Goal: Information Seeking & Learning: Learn about a topic

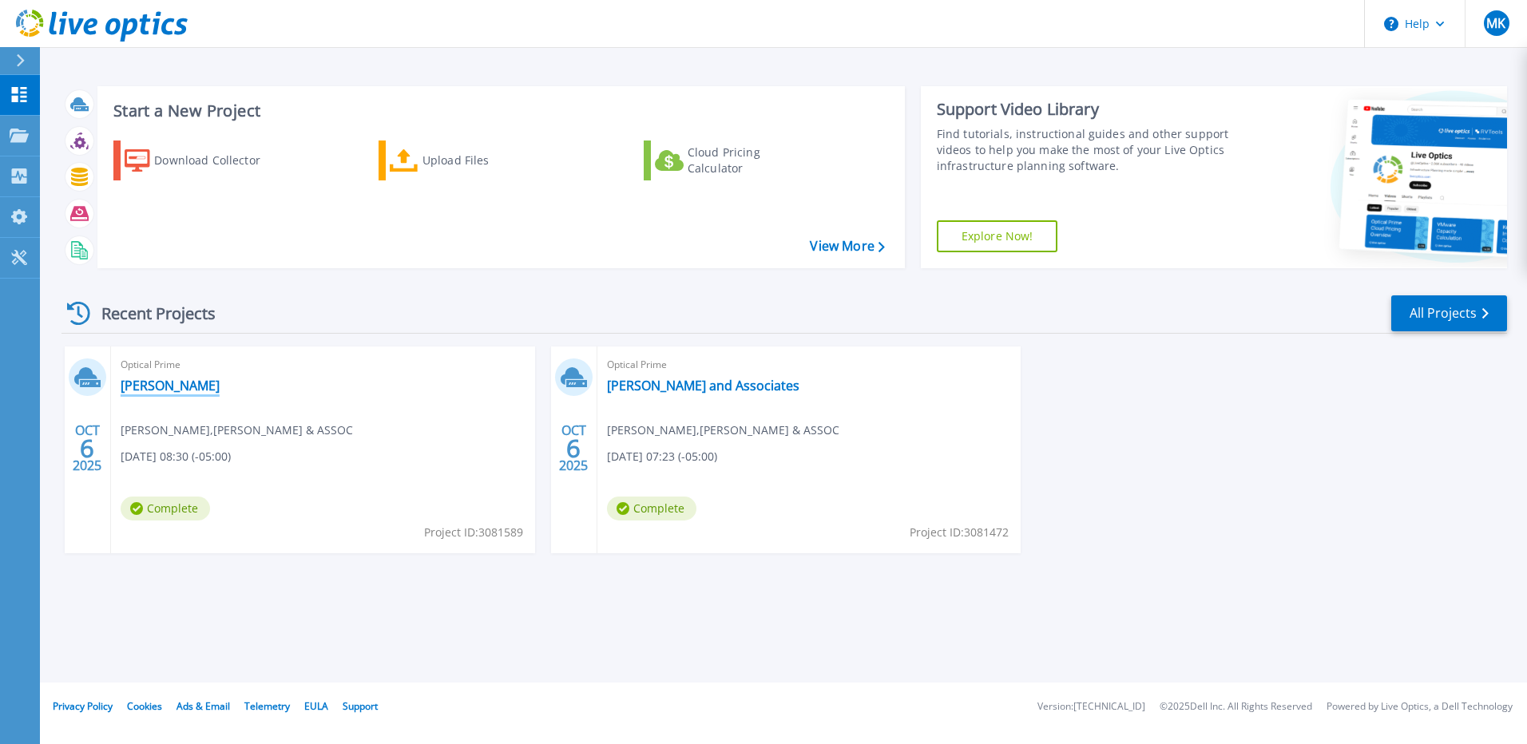
click at [158, 388] on link "[PERSON_NAME]" at bounding box center [170, 386] width 99 height 16
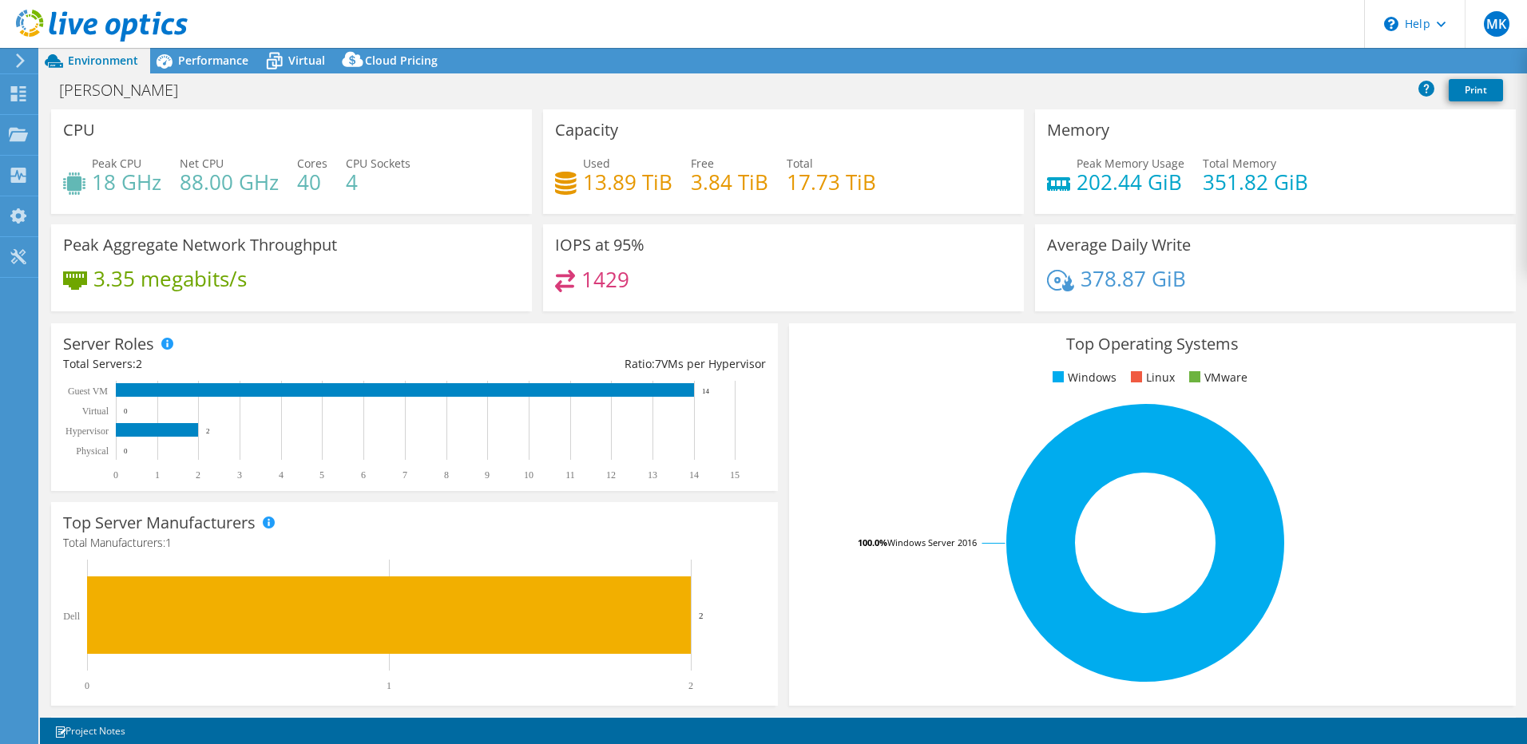
select select "USD"
click at [232, 60] on span "Performance" at bounding box center [213, 60] width 70 height 15
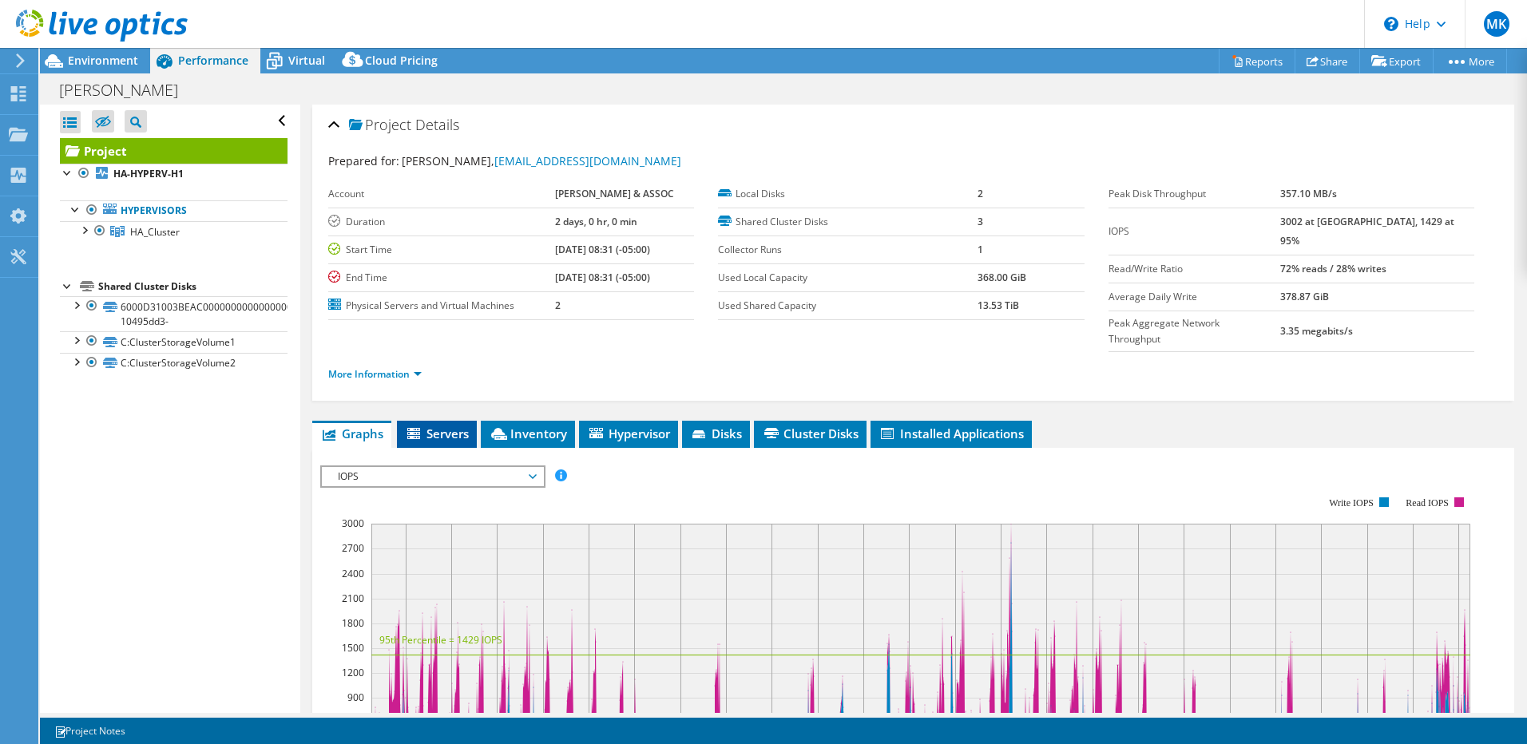
click at [446, 426] on span "Servers" at bounding box center [437, 434] width 64 height 16
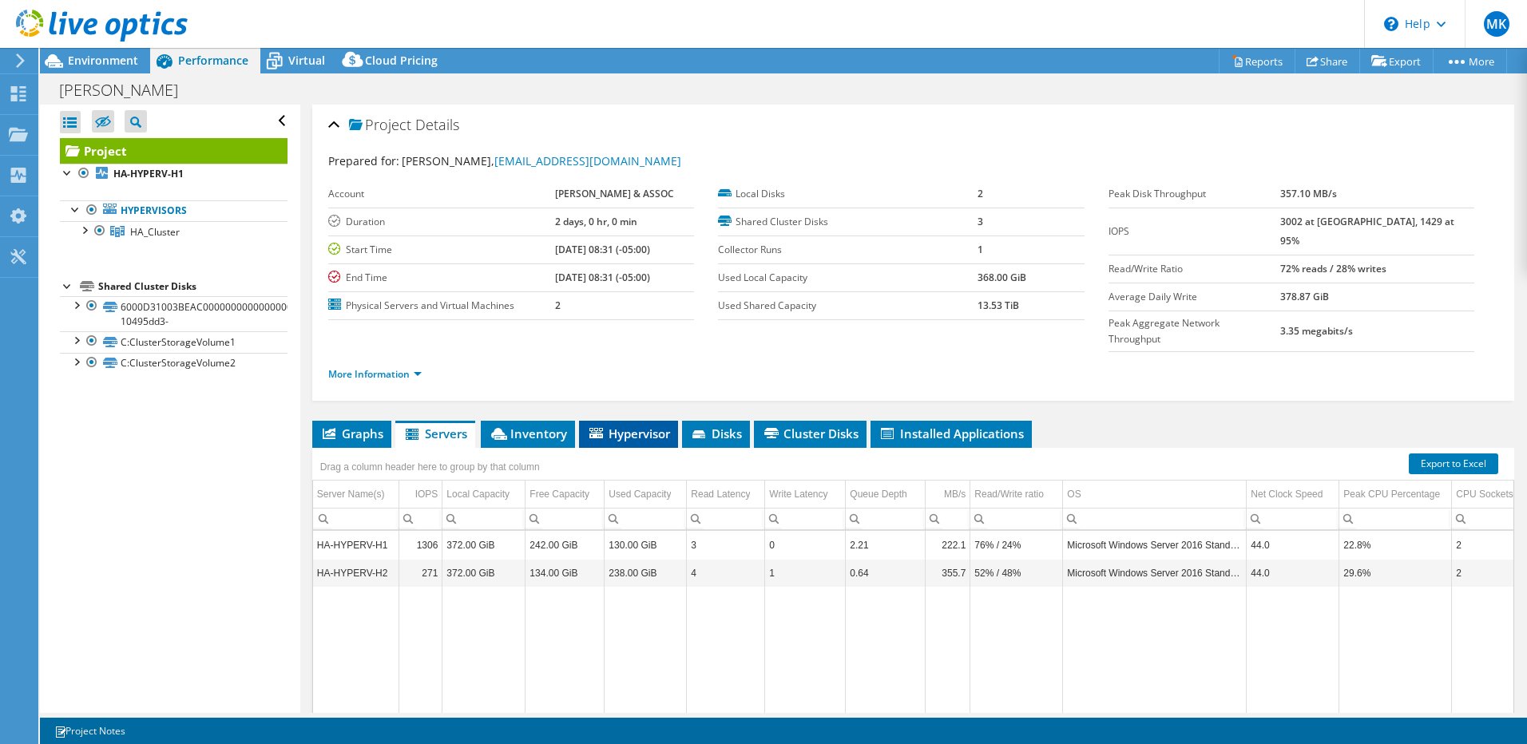
click at [628, 426] on span "Hypervisor" at bounding box center [628, 434] width 83 height 16
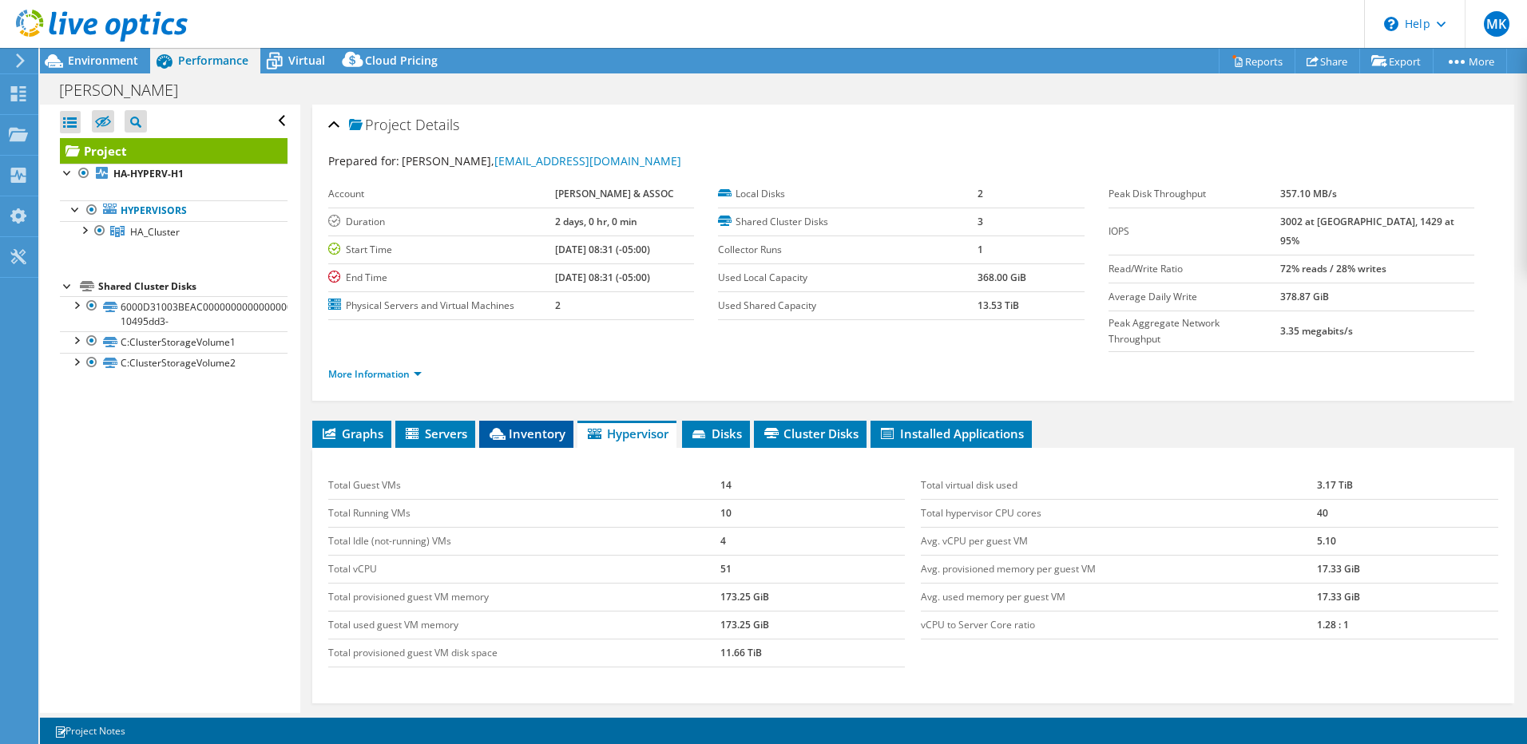
click at [542, 426] on span "Inventory" at bounding box center [526, 434] width 78 height 16
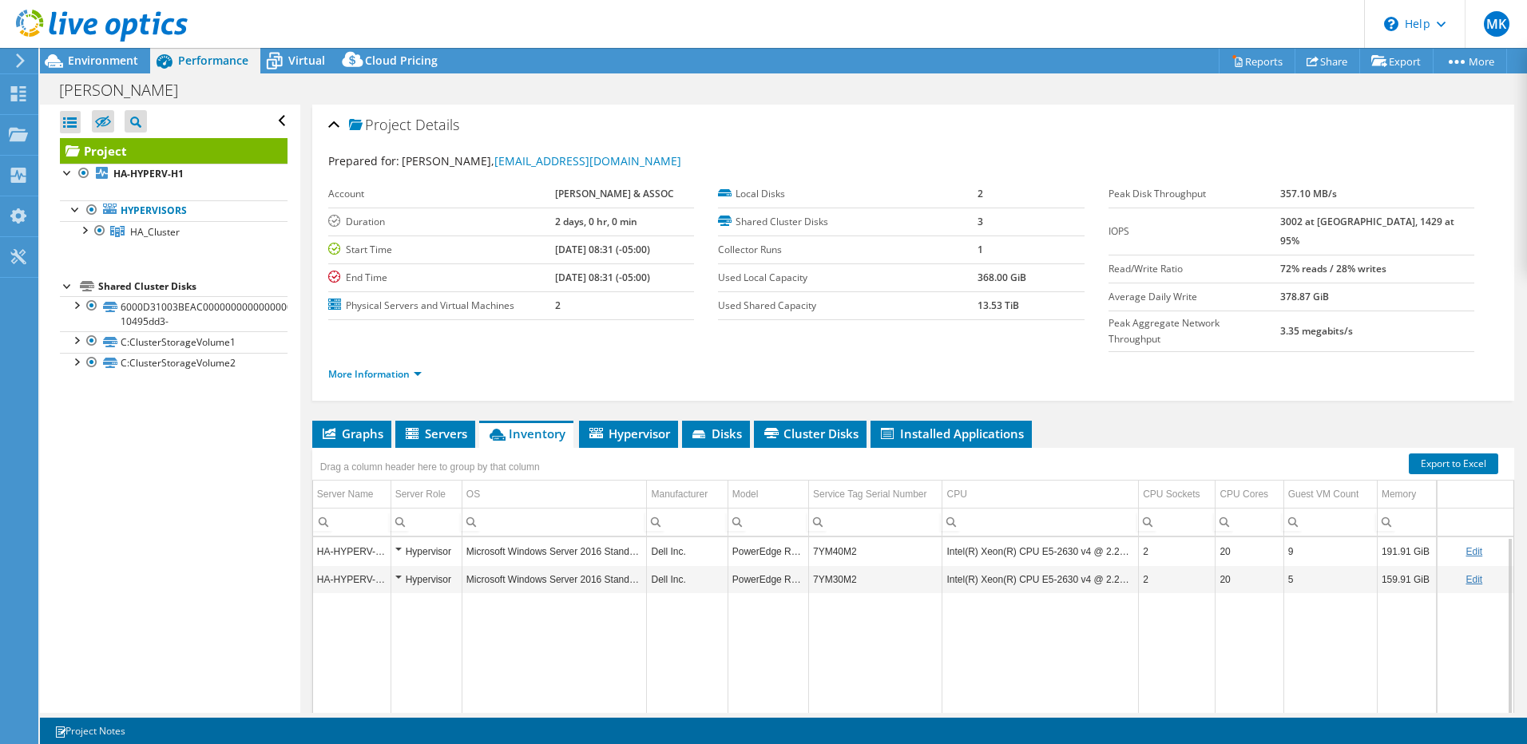
click at [398, 542] on div "Hypervisor" at bounding box center [426, 551] width 62 height 19
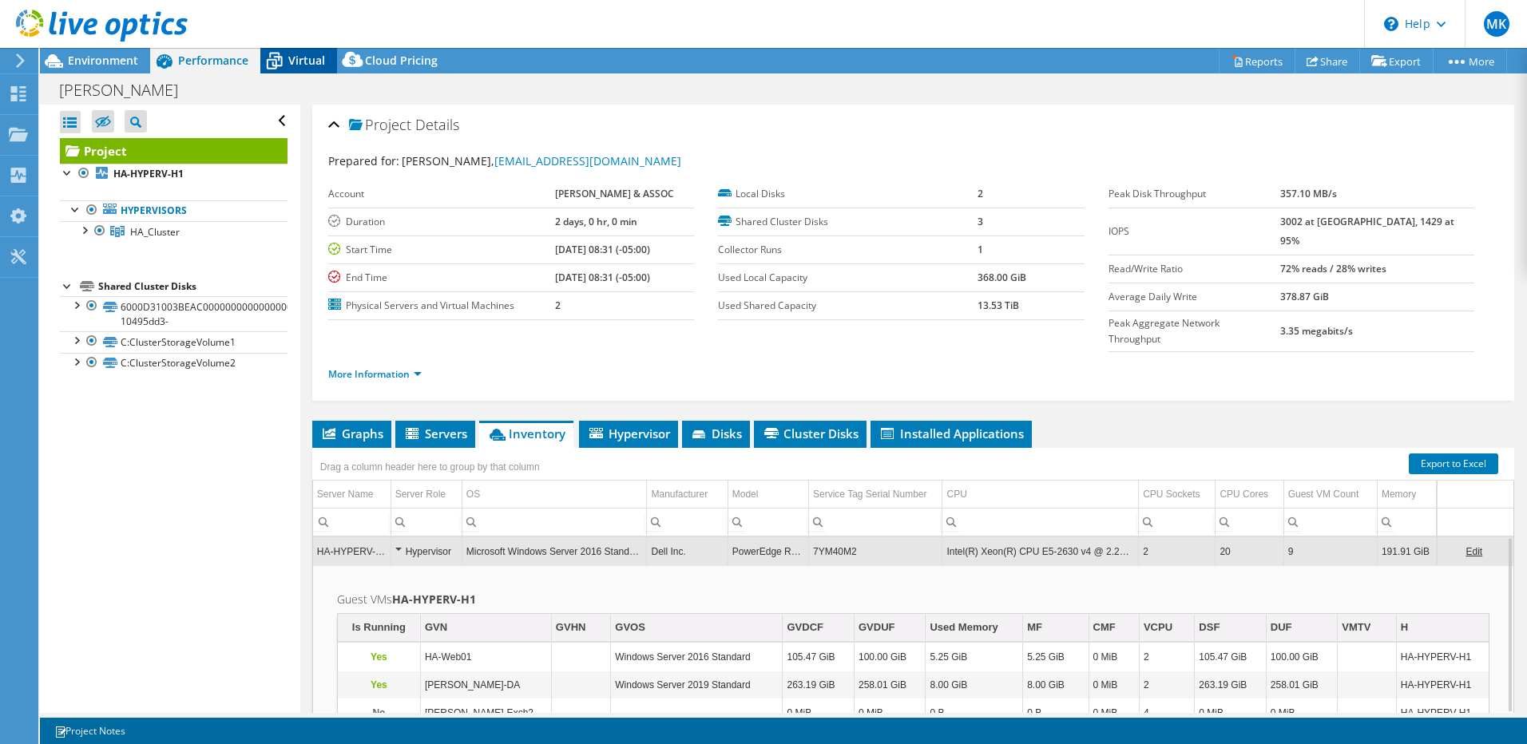
click at [307, 60] on span "Virtual" at bounding box center [306, 60] width 37 height 15
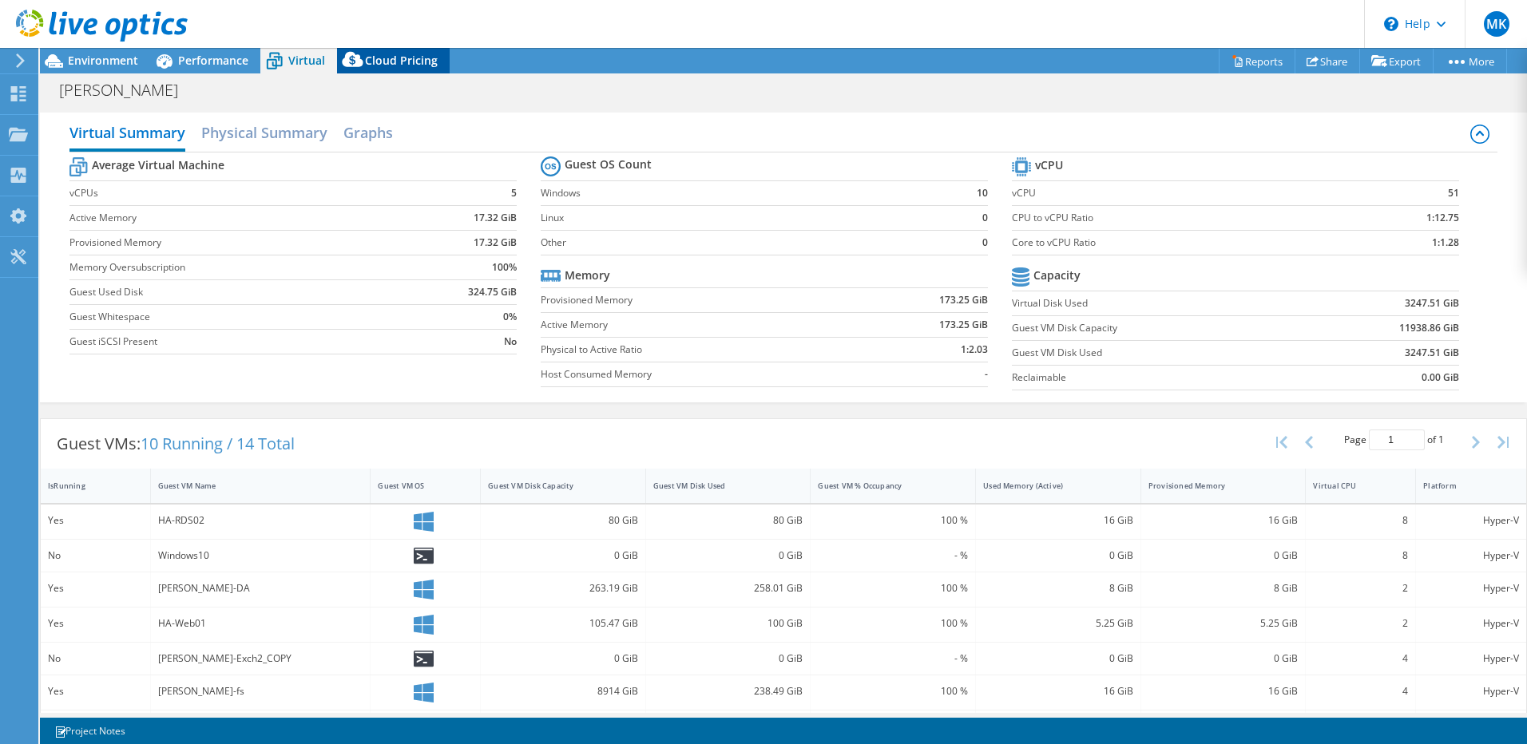
click at [408, 58] on span "Cloud Pricing" at bounding box center [401, 60] width 73 height 15
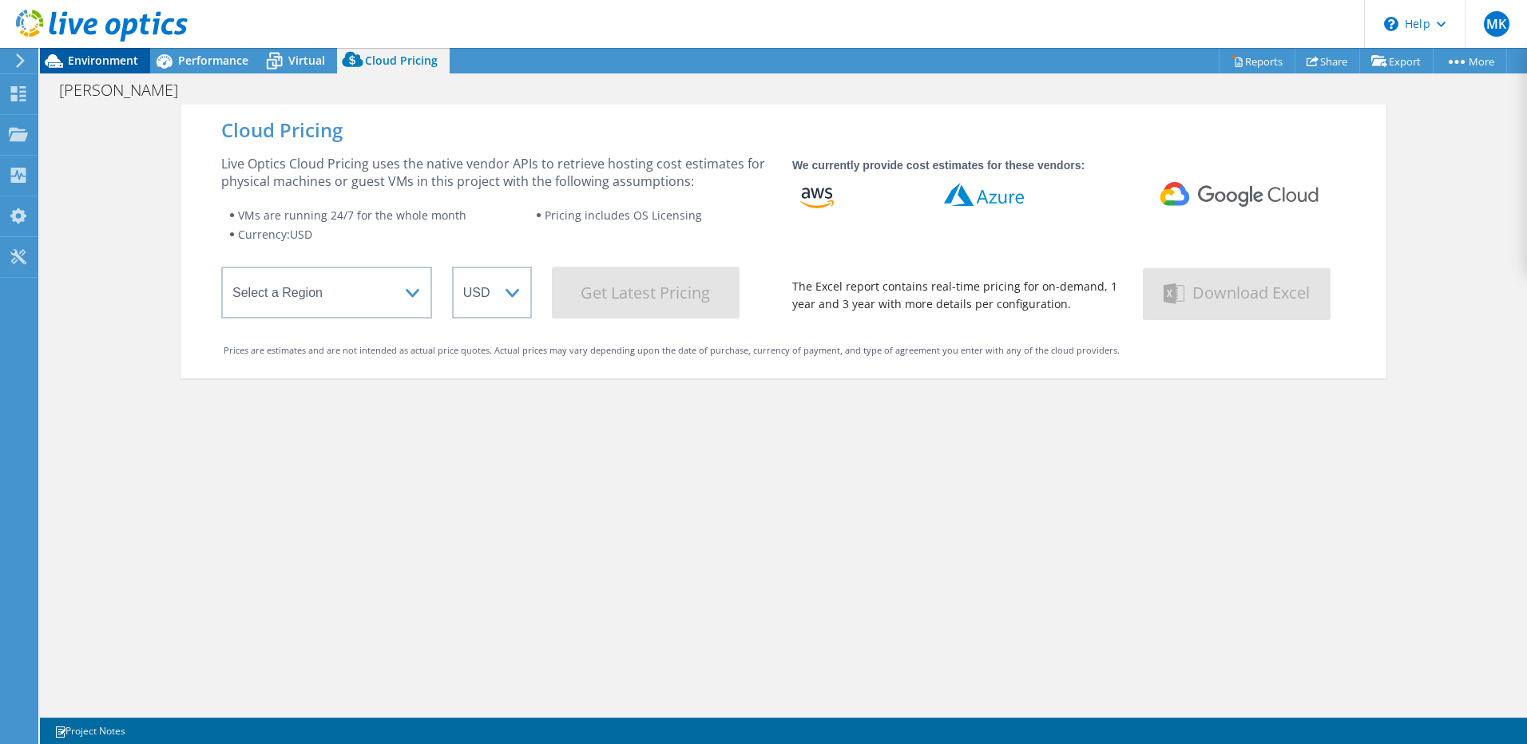
click at [89, 61] on span "Environment" at bounding box center [103, 60] width 70 height 15
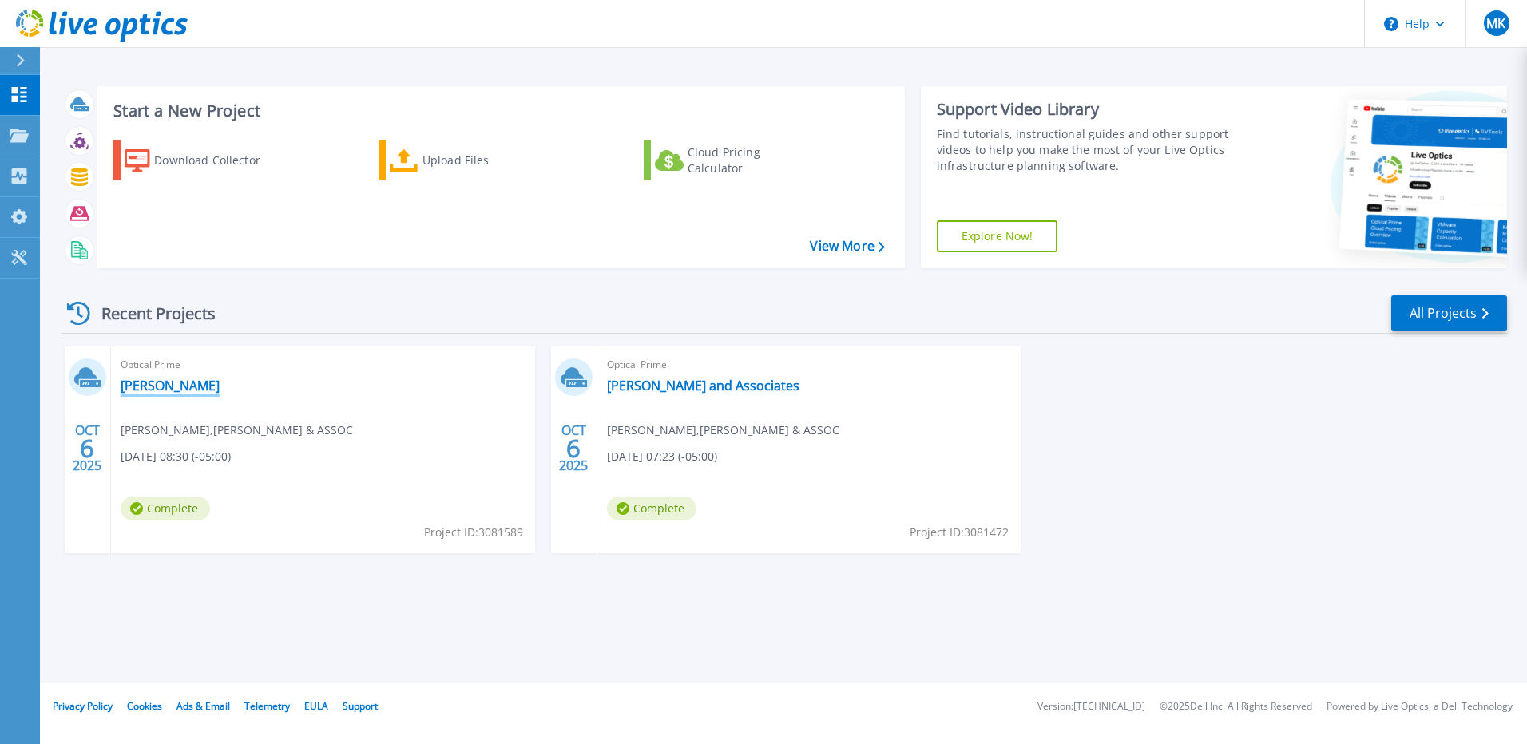
click at [157, 386] on link "[PERSON_NAME]" at bounding box center [170, 386] width 99 height 16
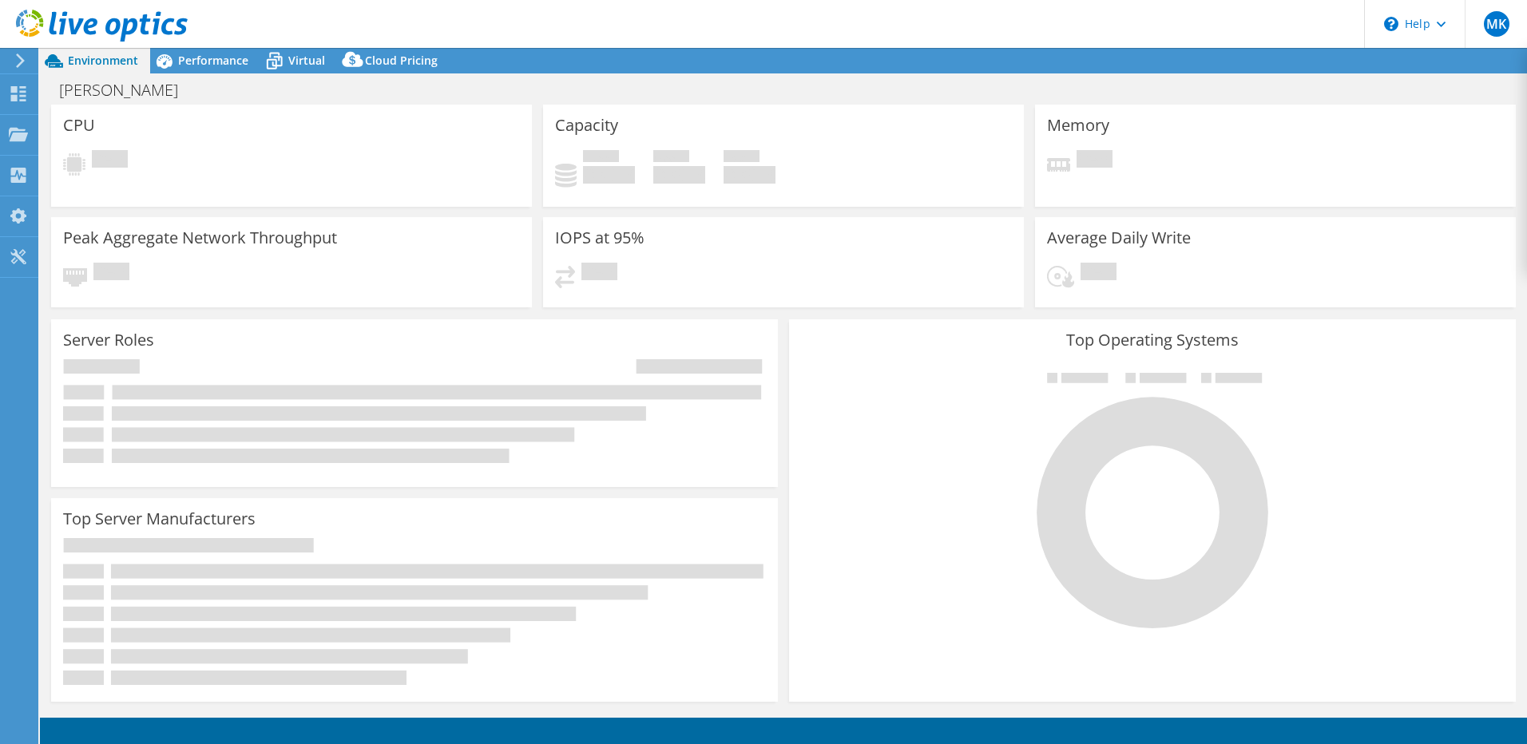
select select "USD"
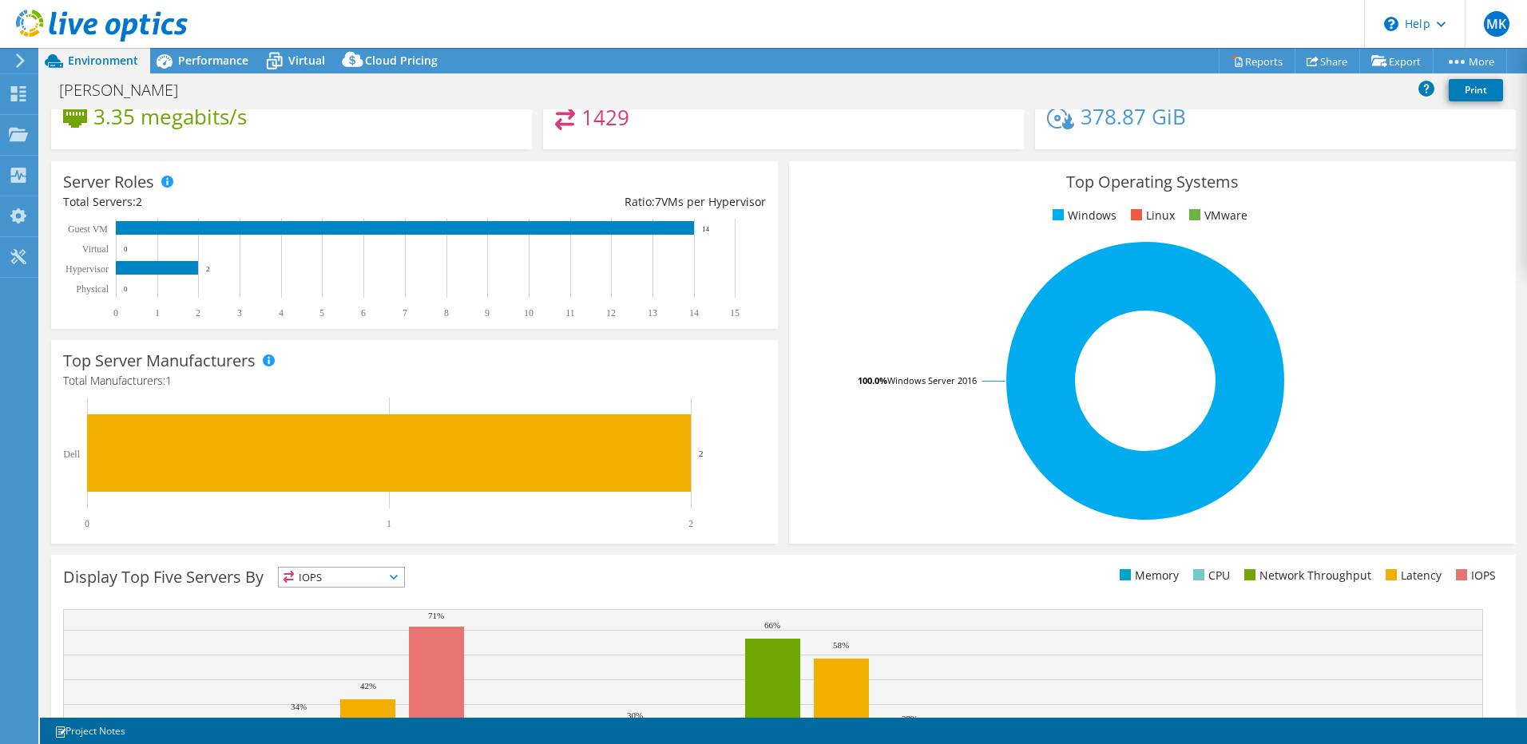
scroll to position [2, 0]
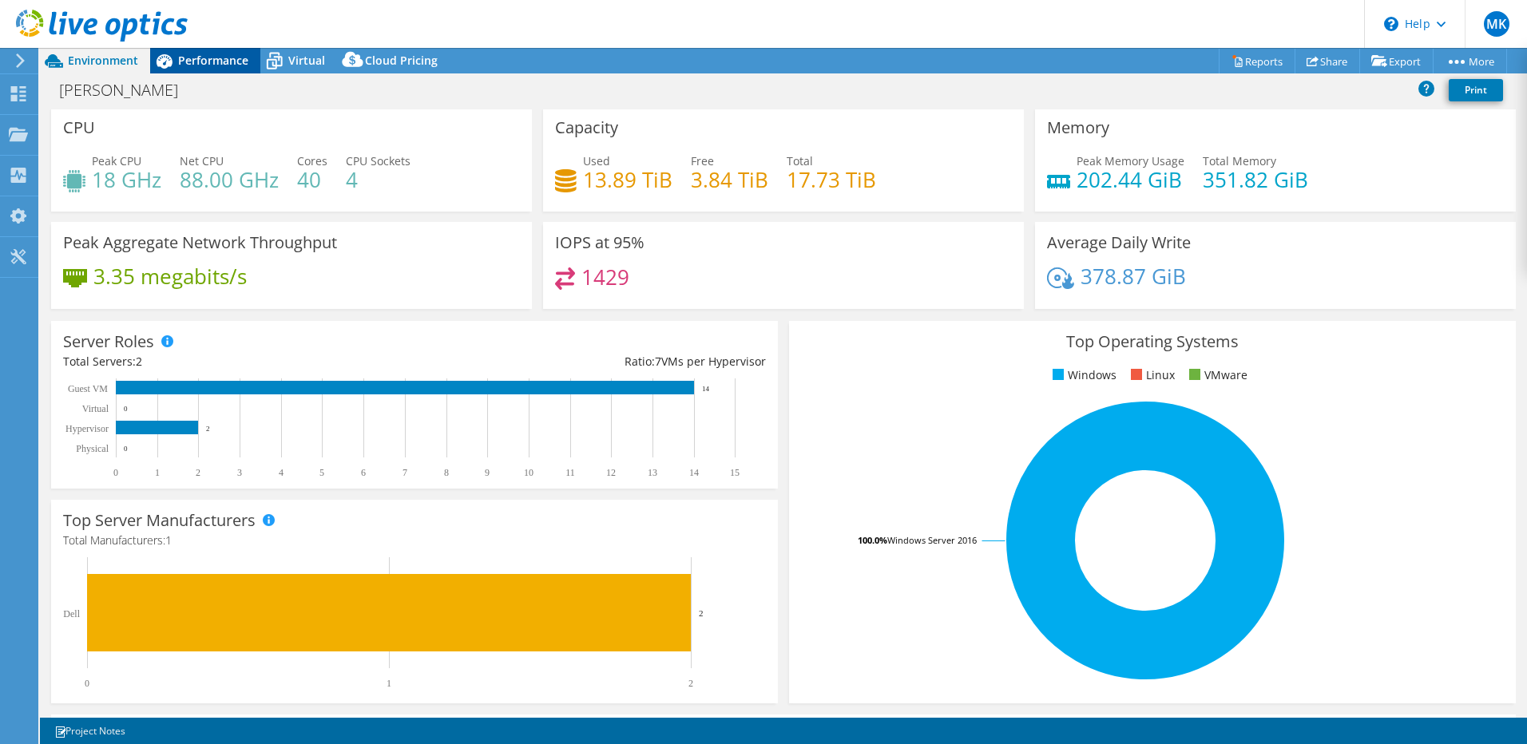
click at [208, 60] on span "Performance" at bounding box center [213, 60] width 70 height 15
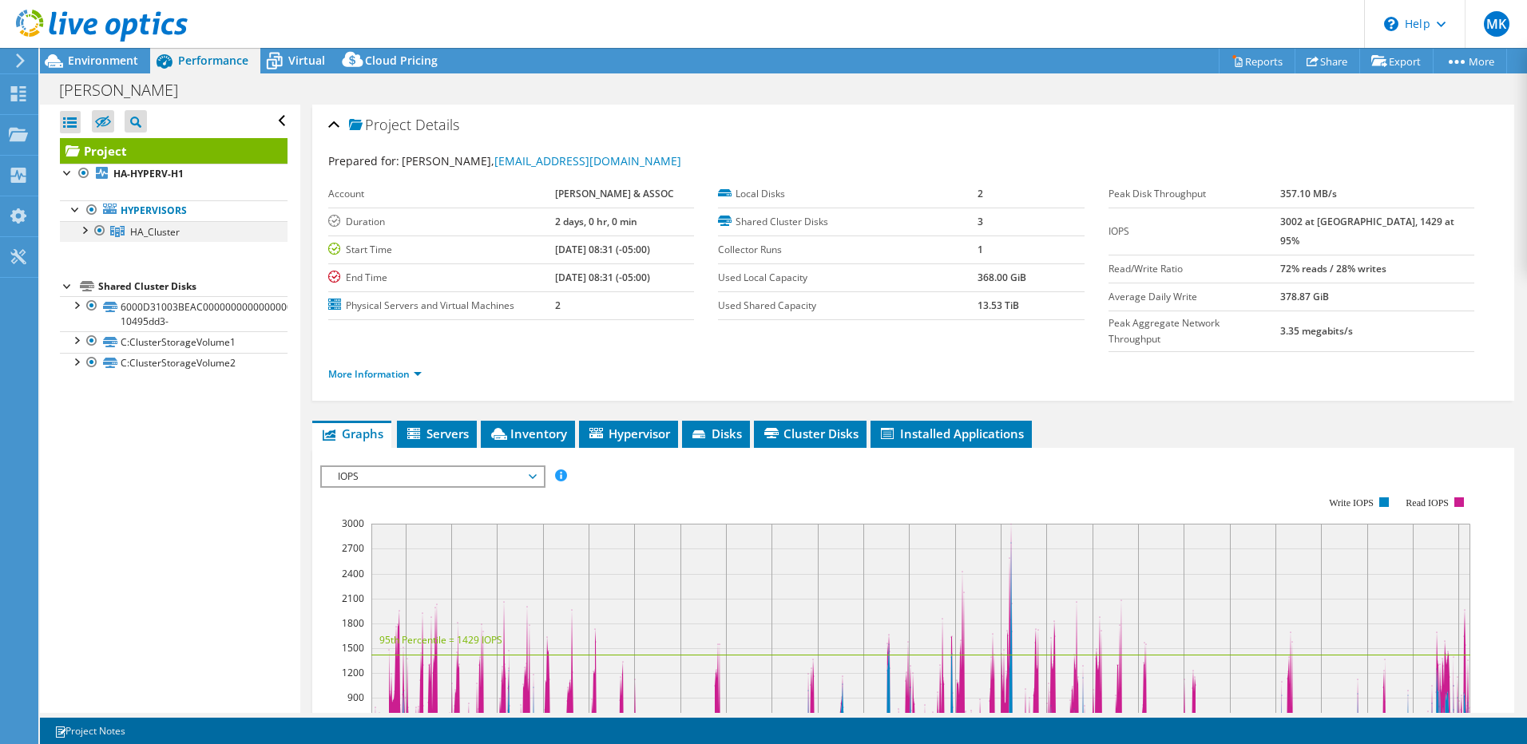
click at [86, 228] on div at bounding box center [84, 229] width 16 height 16
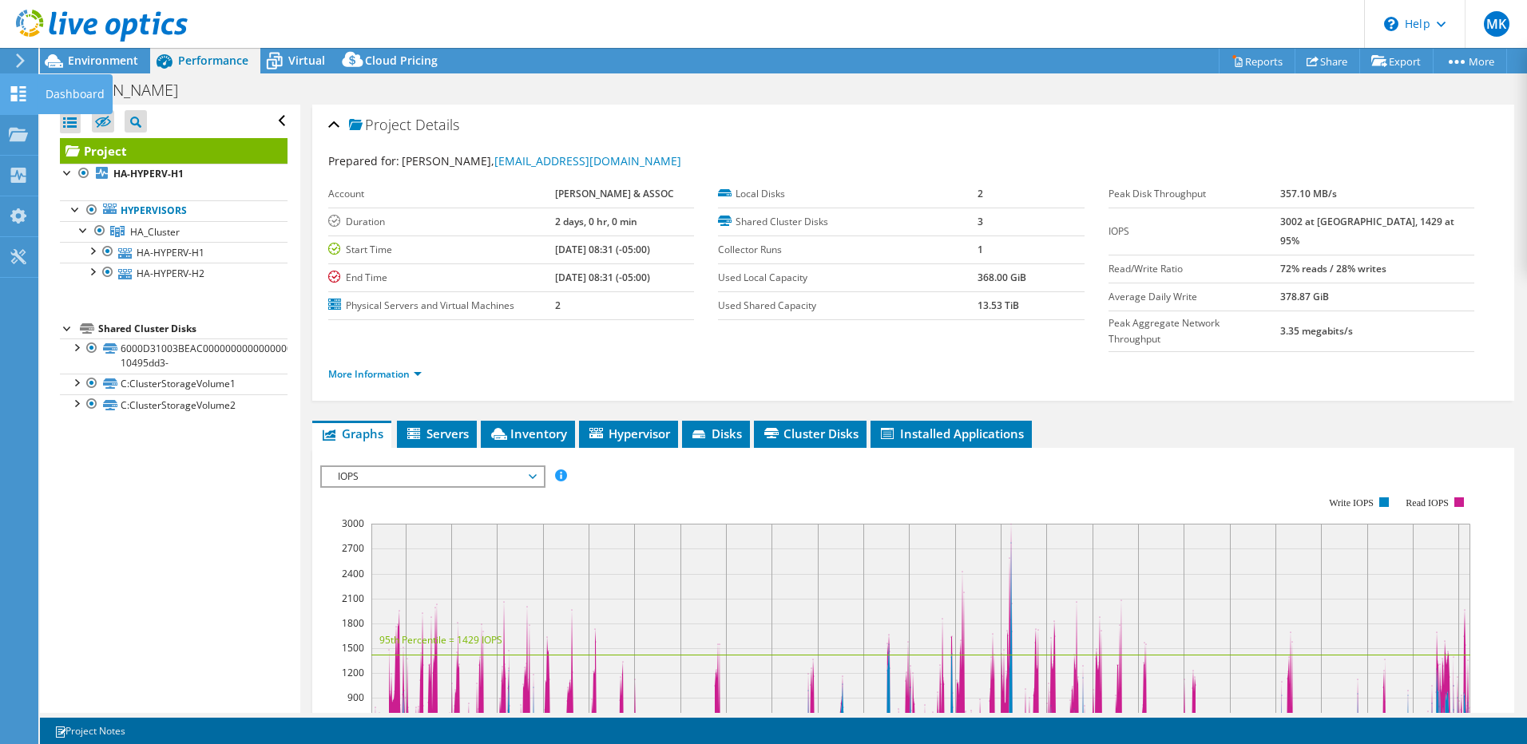
click at [17, 91] on use at bounding box center [18, 93] width 15 height 15
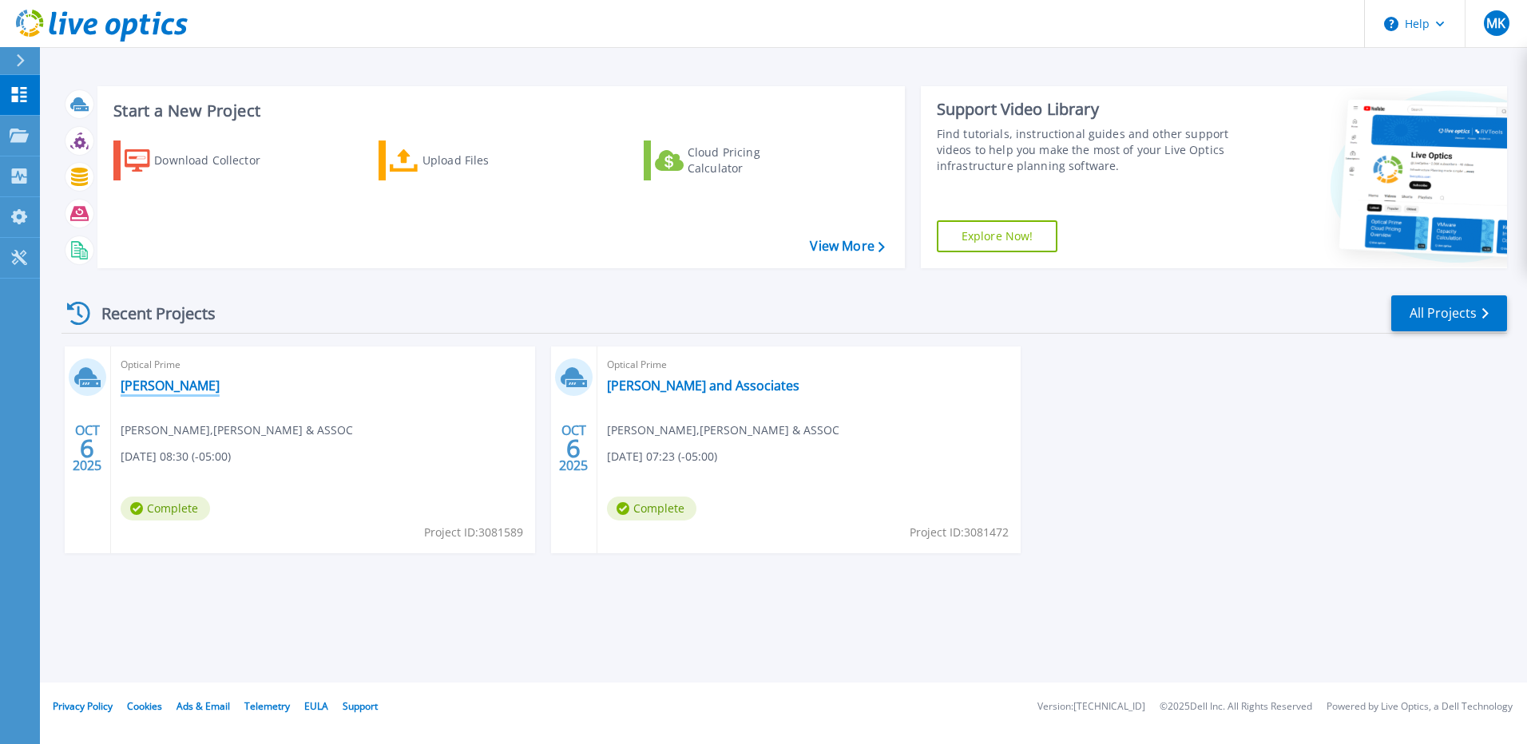
click at [163, 389] on link "[PERSON_NAME]" at bounding box center [170, 386] width 99 height 16
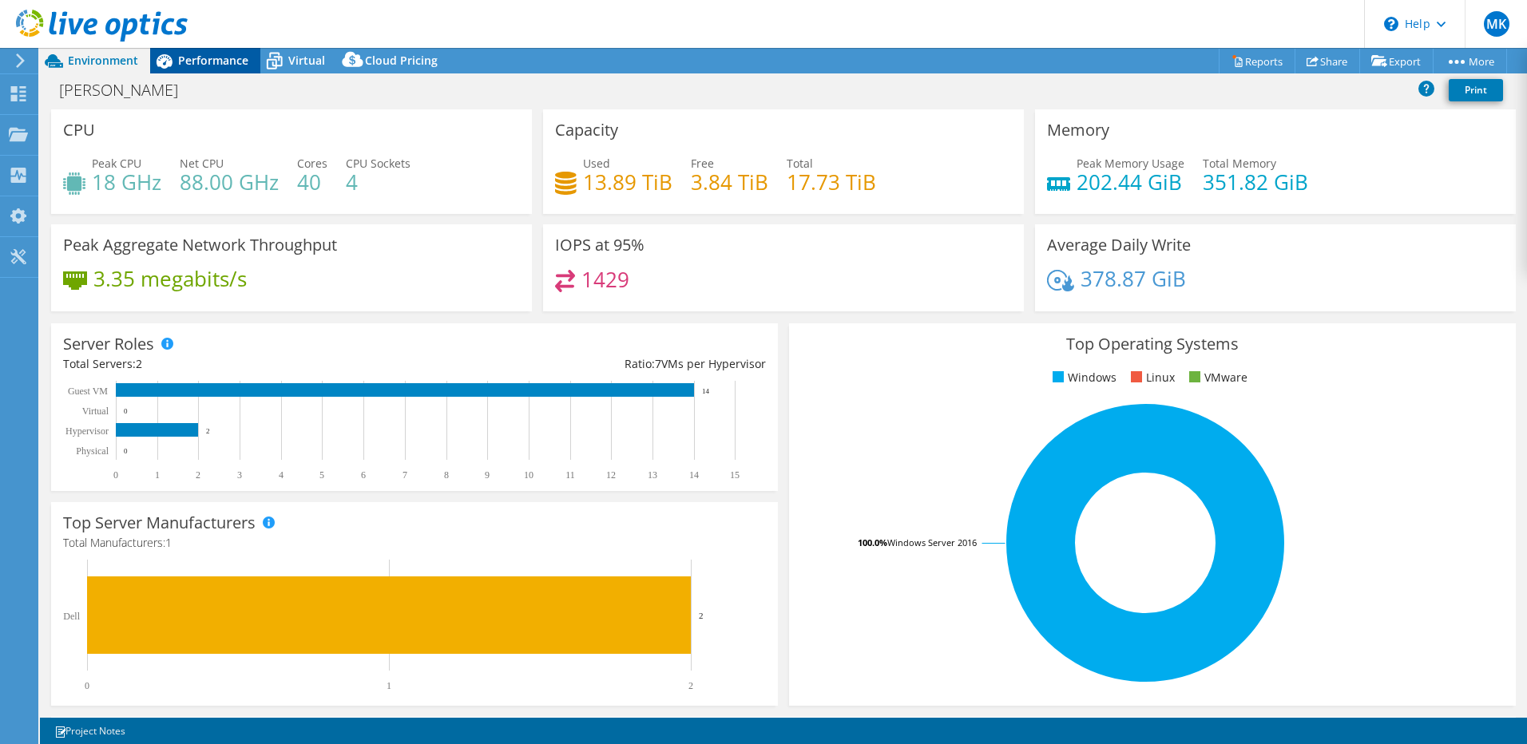
click at [204, 57] on span "Performance" at bounding box center [213, 60] width 70 height 15
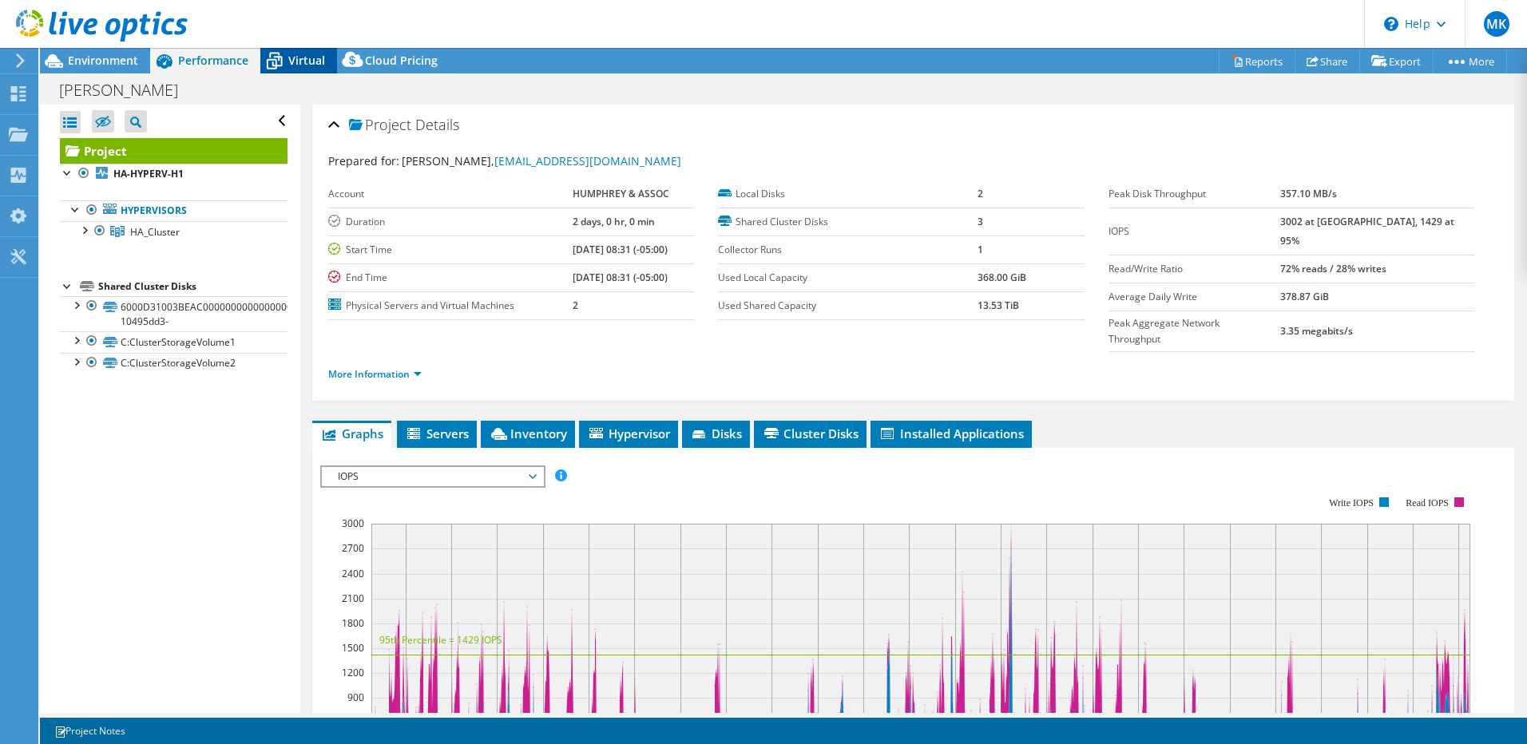
click at [307, 59] on span "Virtual" at bounding box center [306, 60] width 37 height 15
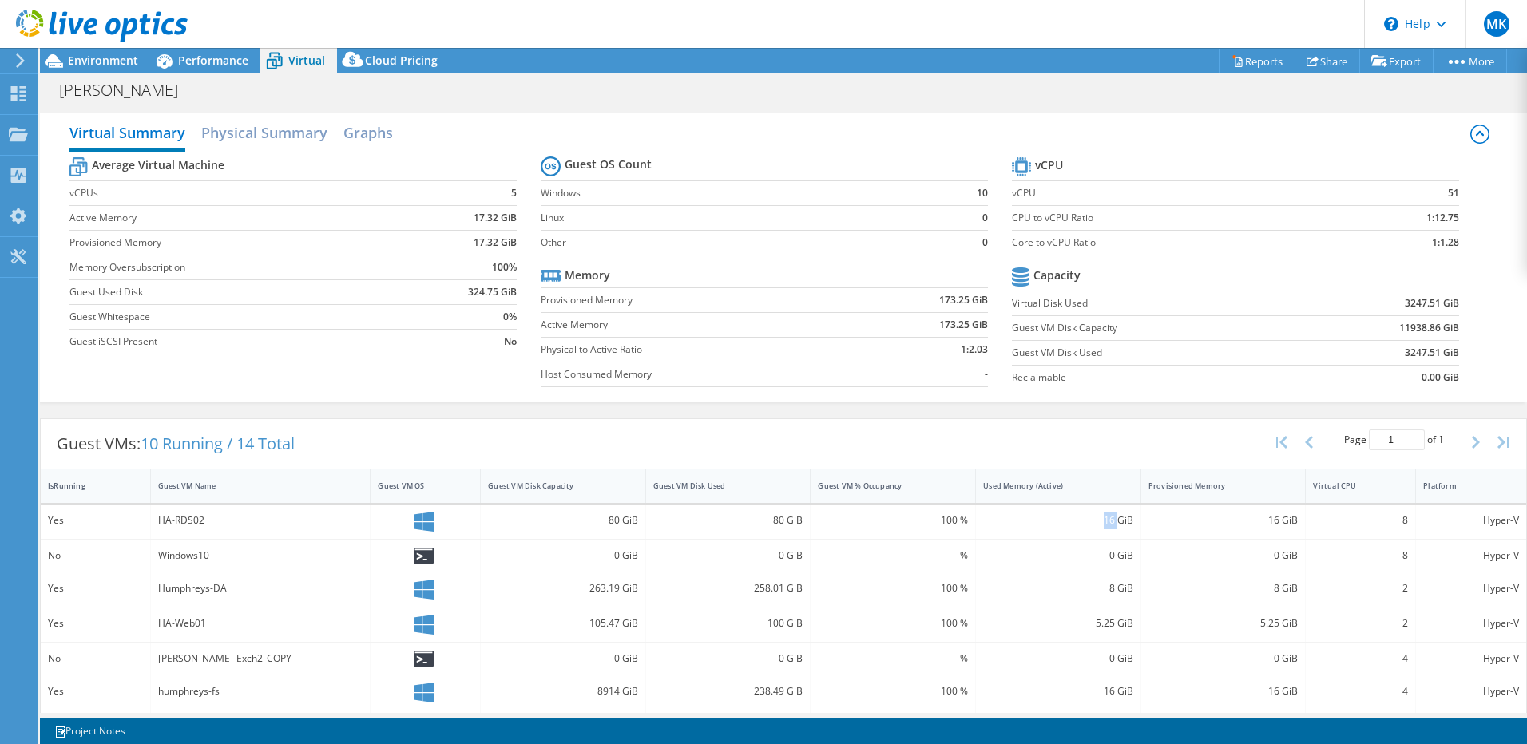
click at [1111, 521] on div "16 GiB" at bounding box center [1058, 521] width 150 height 18
drag, startPoint x: 1111, startPoint y: 521, endPoint x: 1273, endPoint y: 524, distance: 162.1
click at [1273, 524] on div "16 GiB" at bounding box center [1223, 521] width 150 height 18
click at [1112, 521] on div "16 GiB" at bounding box center [1058, 521] width 150 height 18
drag, startPoint x: 978, startPoint y: 483, endPoint x: 361, endPoint y: 162, distance: 695.7
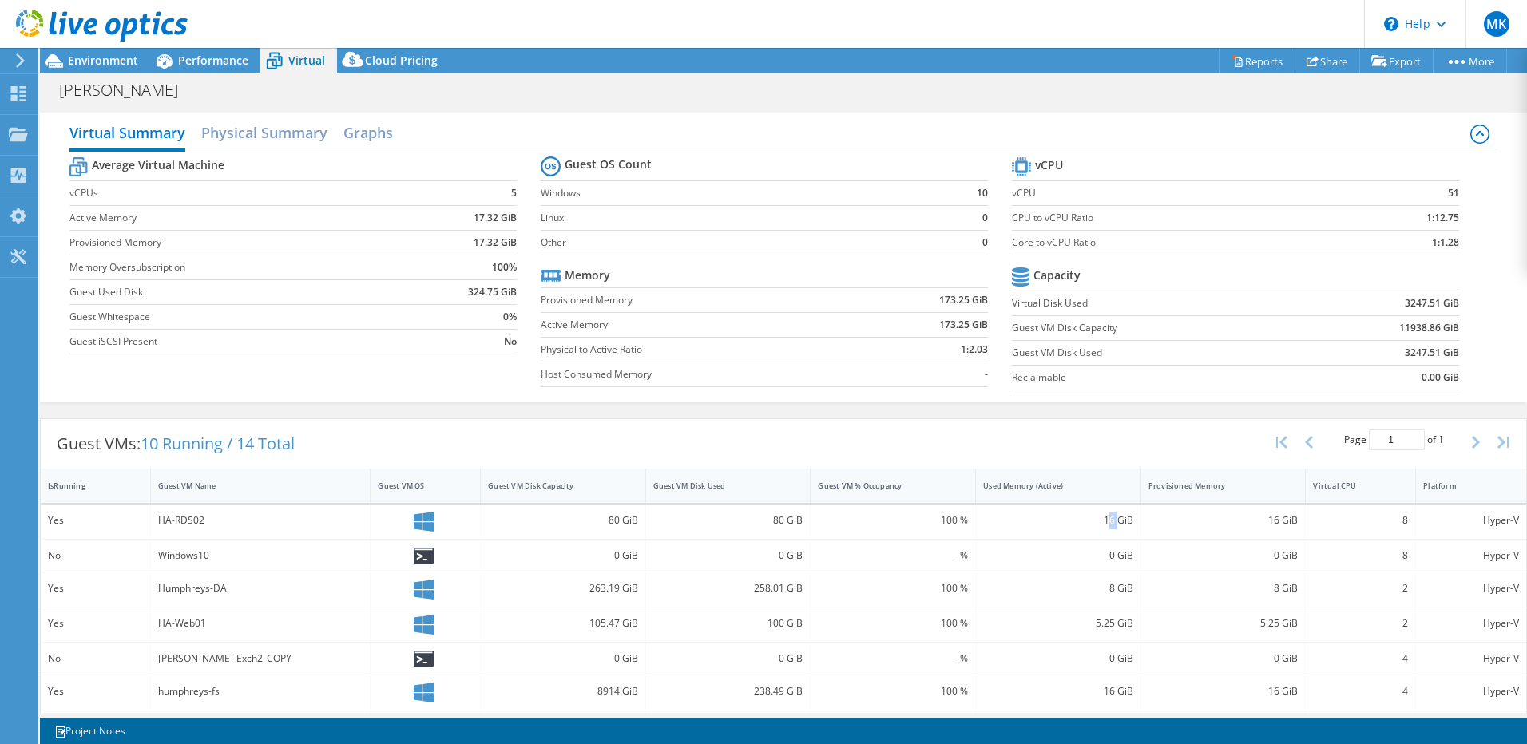
click at [986, 444] on div "Guest VMs: 10 Running / 14 Total Page 1 of 1 5 rows 10 rows 20 rows 25 rows 50 …" at bounding box center [783, 702] width 1487 height 569
click at [291, 134] on h2 "Physical Summary" at bounding box center [264, 134] width 126 height 35
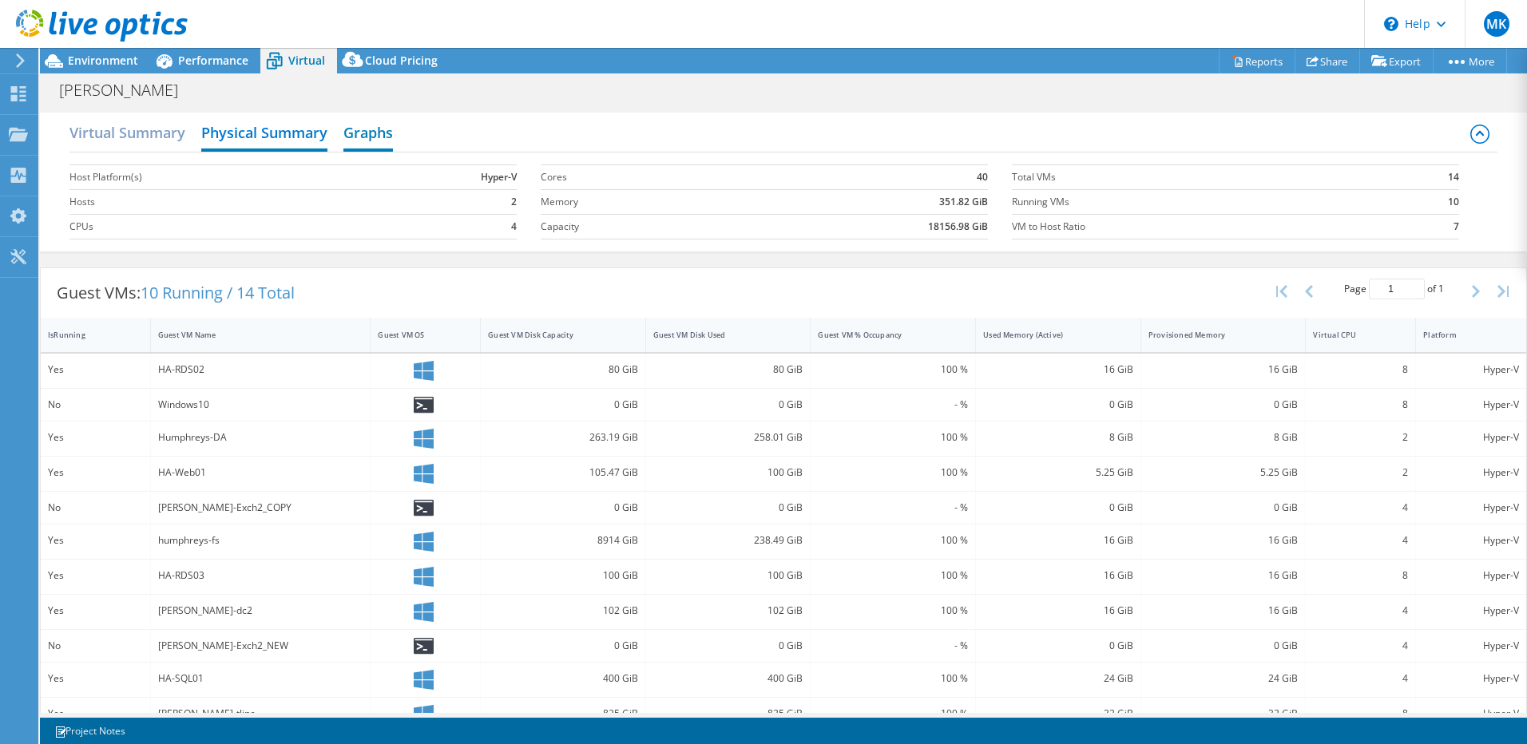
click at [375, 131] on h2 "Graphs" at bounding box center [368, 134] width 50 height 35
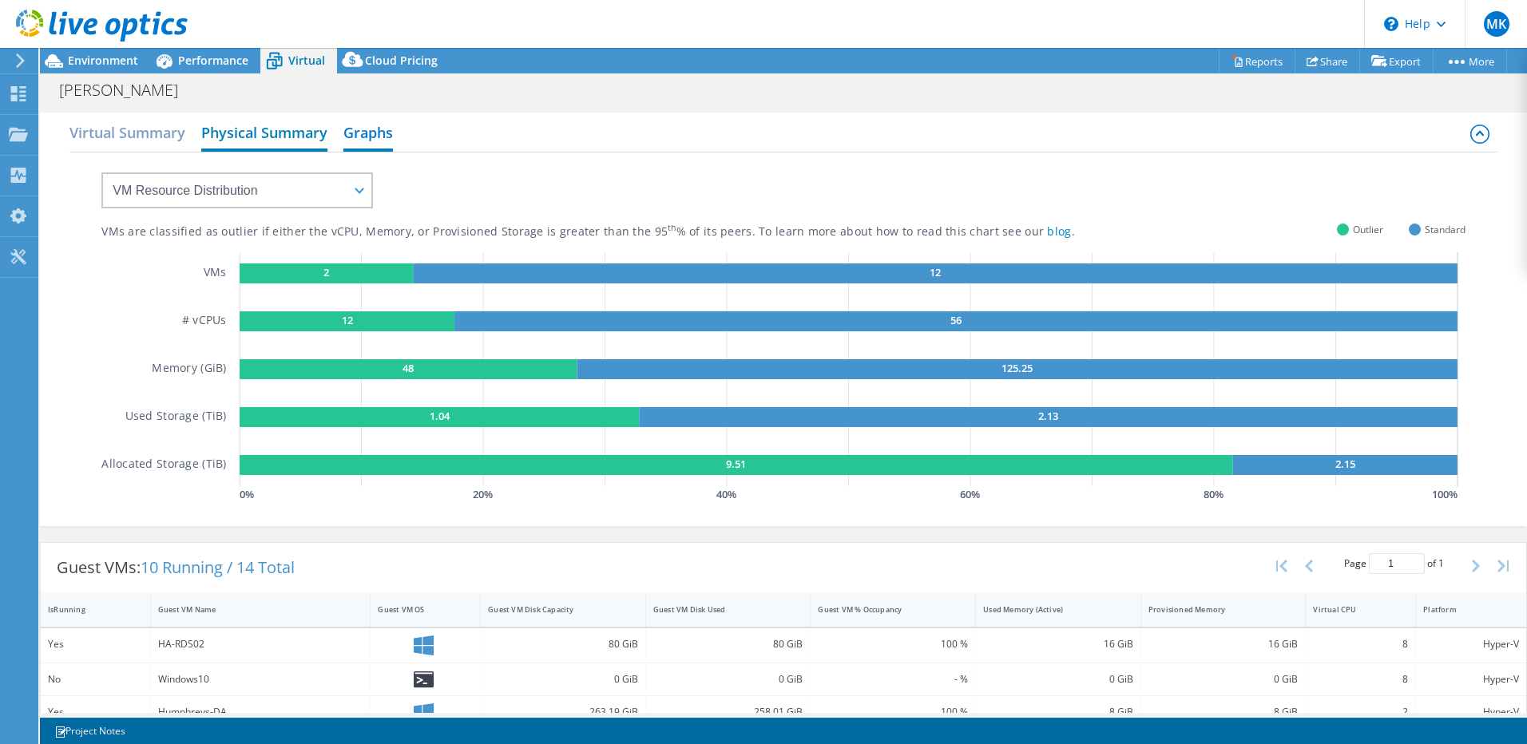
click at [287, 131] on h2 "Physical Summary" at bounding box center [264, 134] width 126 height 35
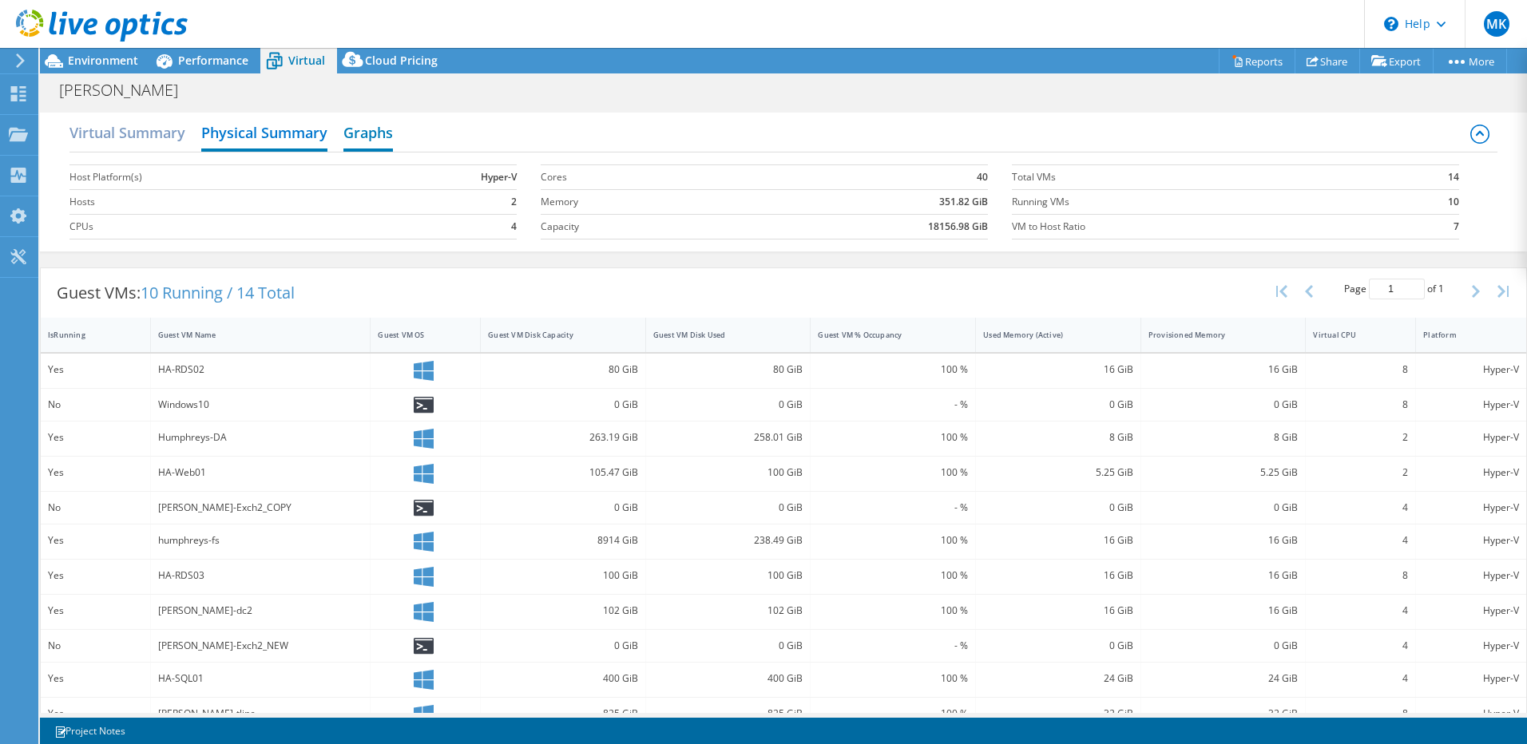
click at [367, 134] on h2 "Graphs" at bounding box center [368, 134] width 50 height 35
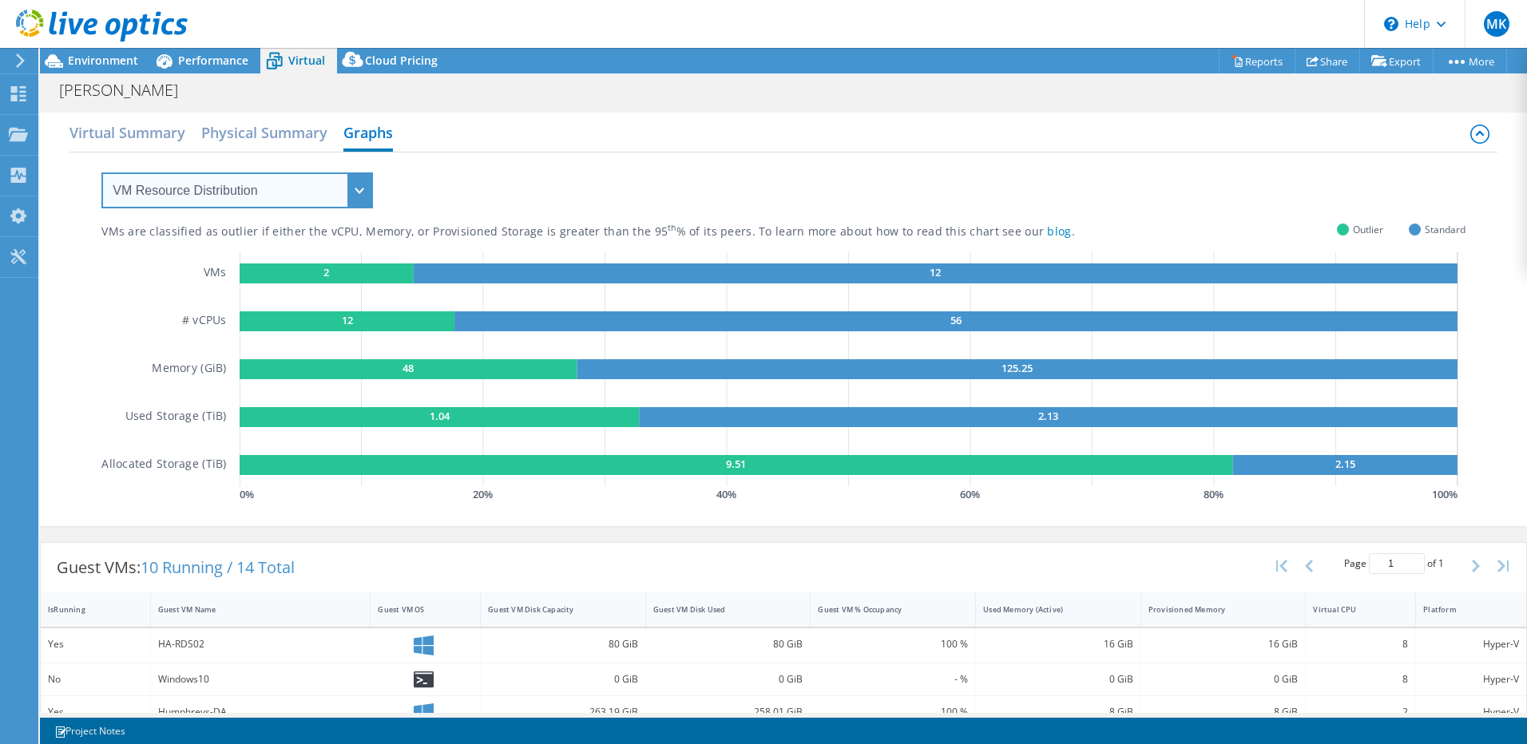
click at [360, 188] on select "VM Resource Distribution Provisioning Contrast Over Provisioning" at bounding box center [236, 190] width 271 height 36
click at [507, 170] on div "VMs are classified as outlier if either the vCPU, Memory, or Provisioned Storag…" at bounding box center [783, 330] width 1364 height 354
click at [359, 188] on select "VM Resource Distribution Provisioning Contrast Over Provisioning" at bounding box center [236, 190] width 271 height 36
select select "Provisioning Contrast"
click at [101, 172] on select "VM Resource Distribution Provisioning Contrast Over Provisioning" at bounding box center [236, 190] width 271 height 36
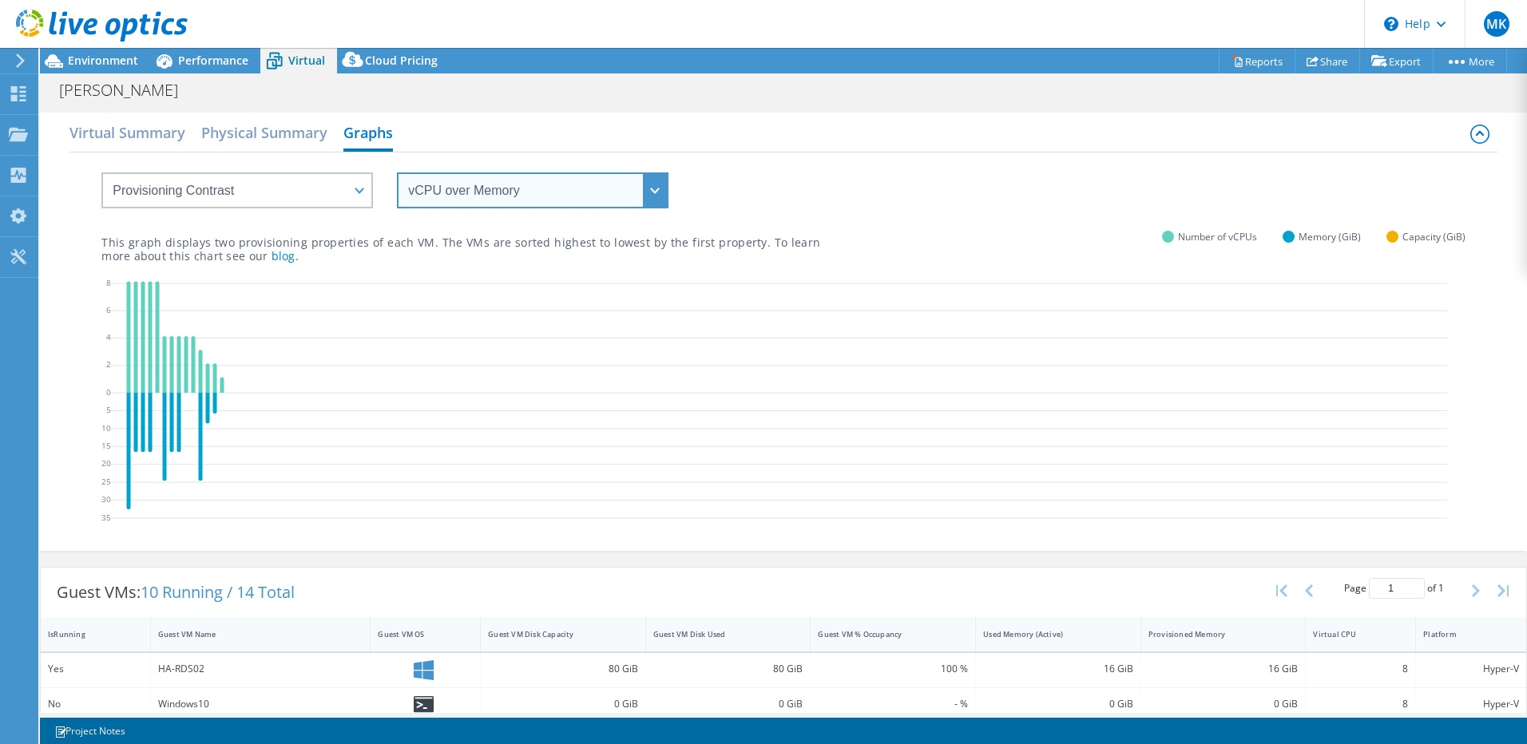
click at [657, 188] on select "vCPU over Memory vCPU over Capacity Memory over vCPU Memory over Capacity Capac…" at bounding box center [532, 190] width 271 height 36
select select "Capacity over vCPU"
click at [397, 172] on select "vCPU over Memory vCPU over Capacity Memory over vCPU Memory over Capacity Capac…" at bounding box center [532, 190] width 271 height 36
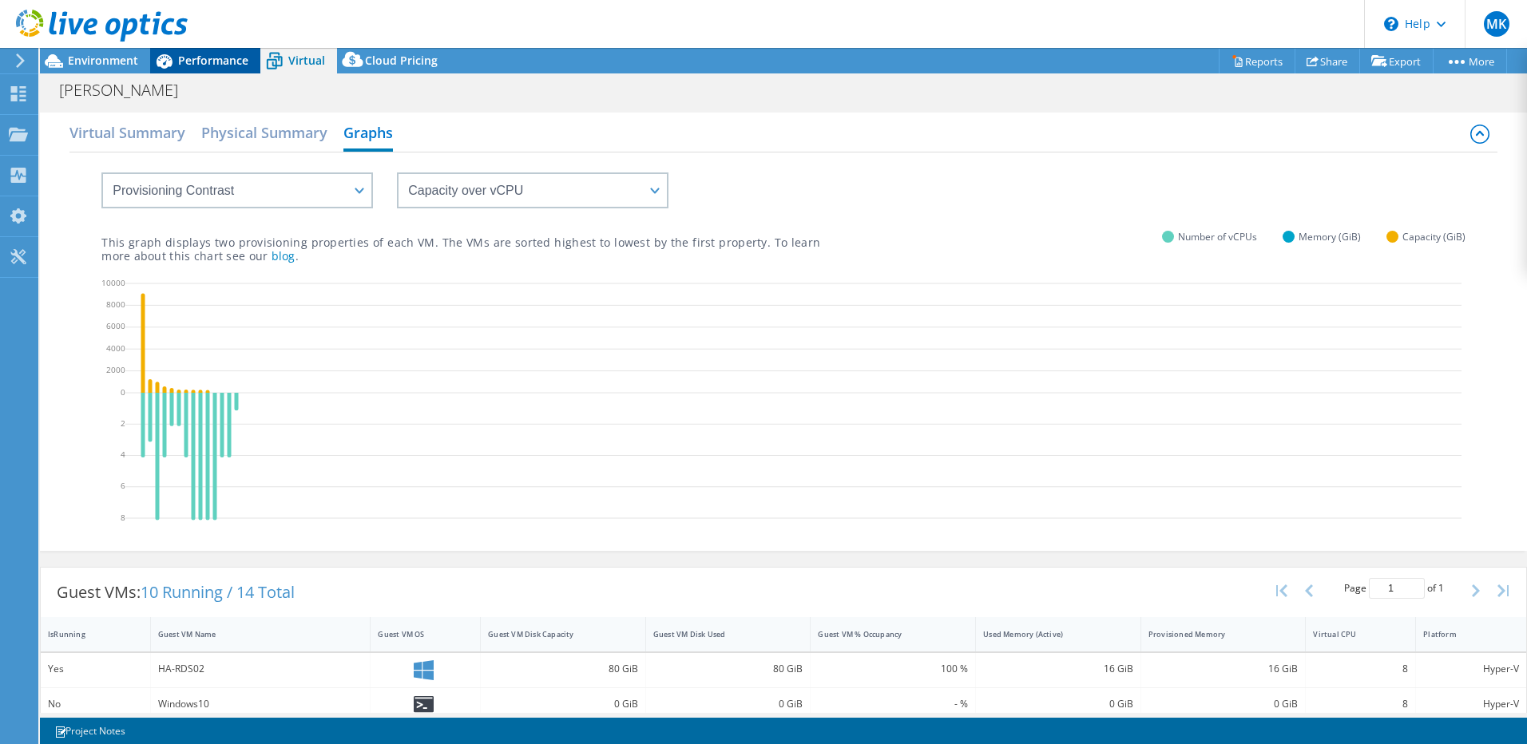
click at [207, 57] on span "Performance" at bounding box center [213, 60] width 70 height 15
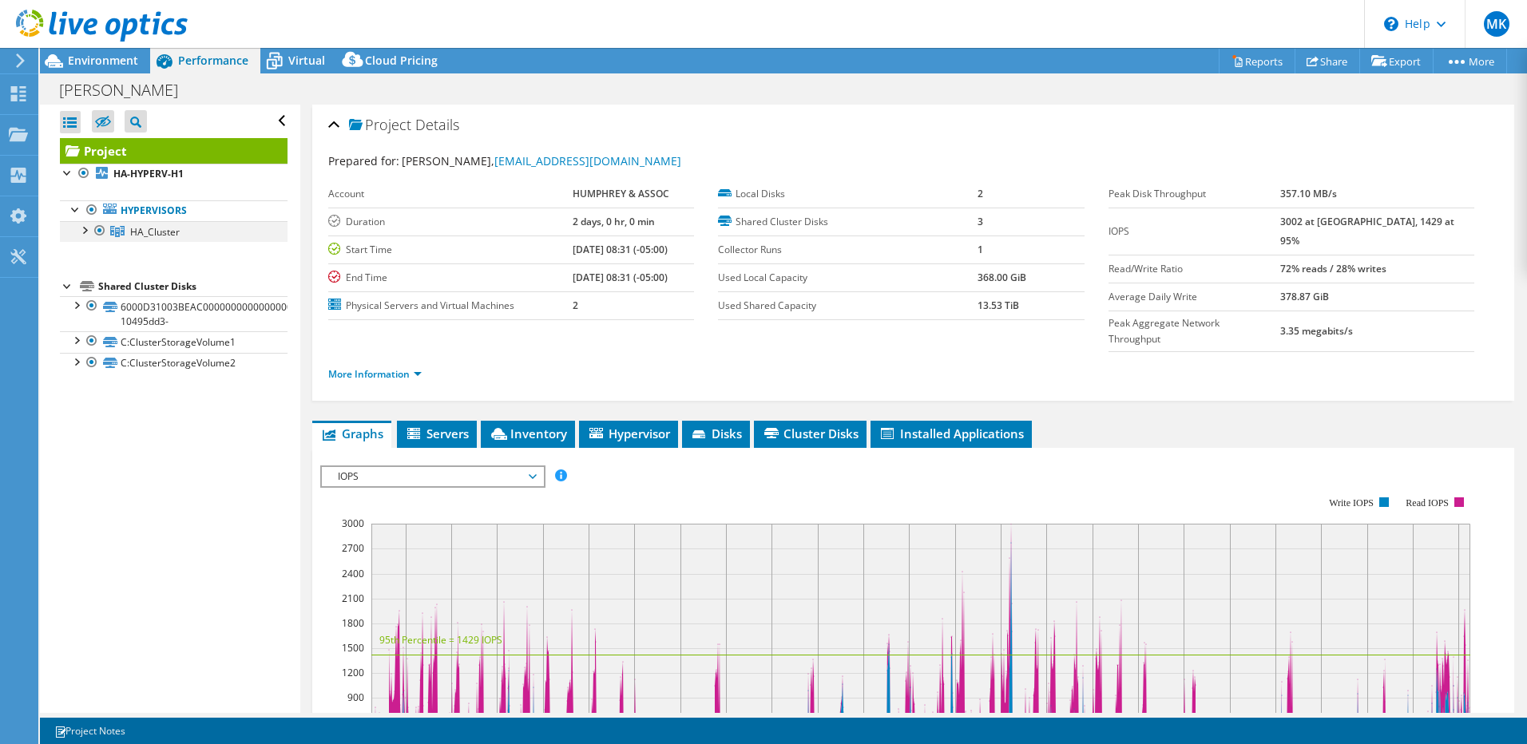
click at [86, 228] on div at bounding box center [84, 229] width 16 height 16
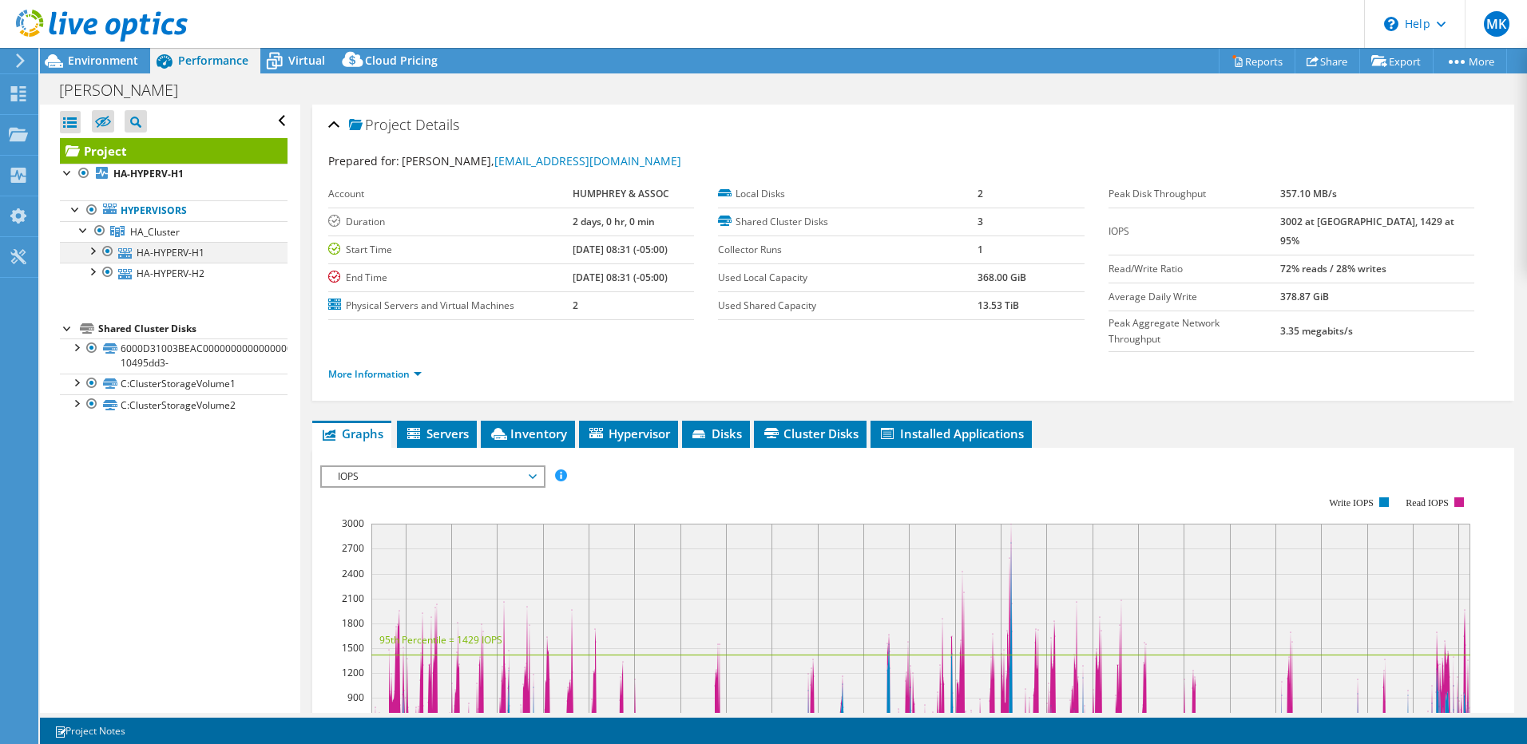
click at [93, 250] on div at bounding box center [92, 250] width 16 height 16
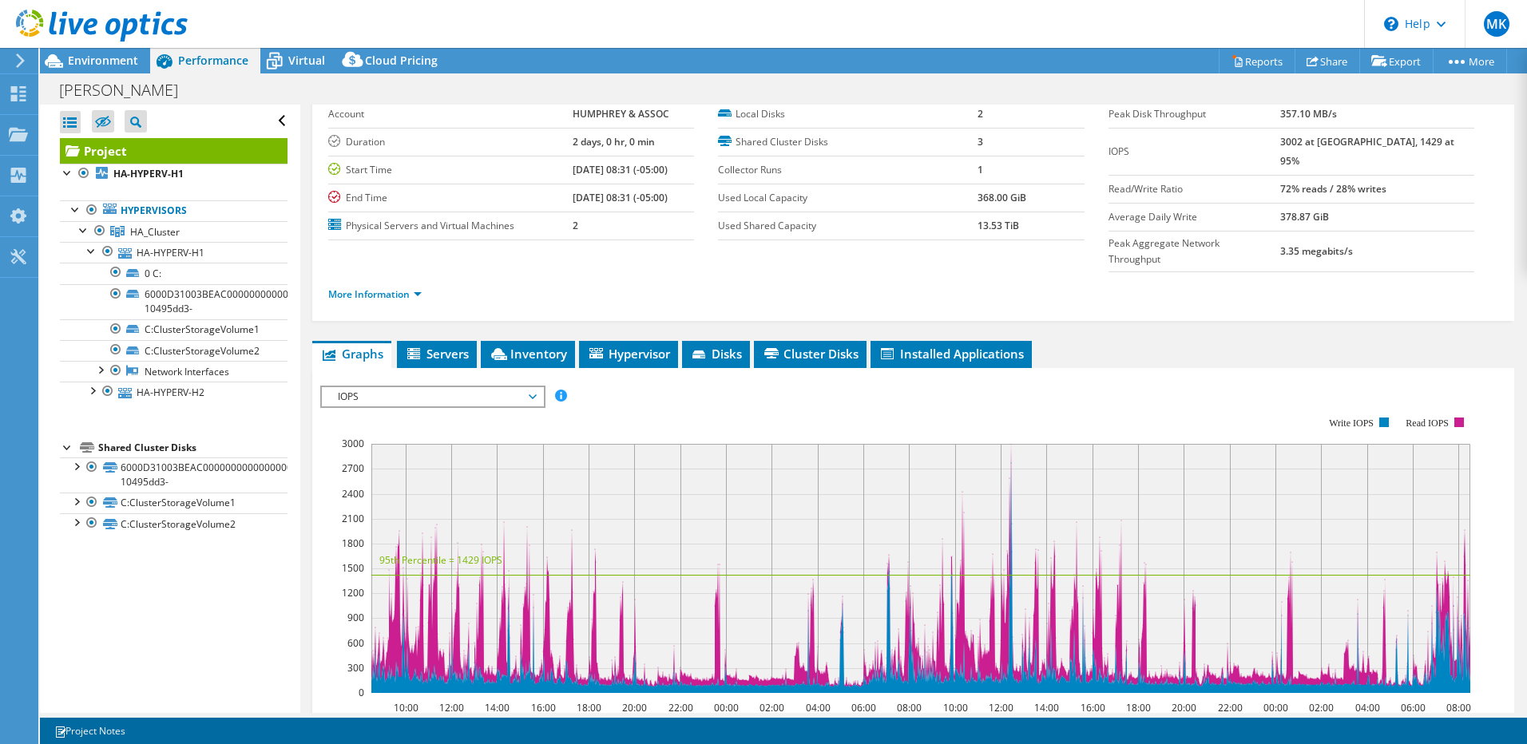
scroll to position [160, 0]
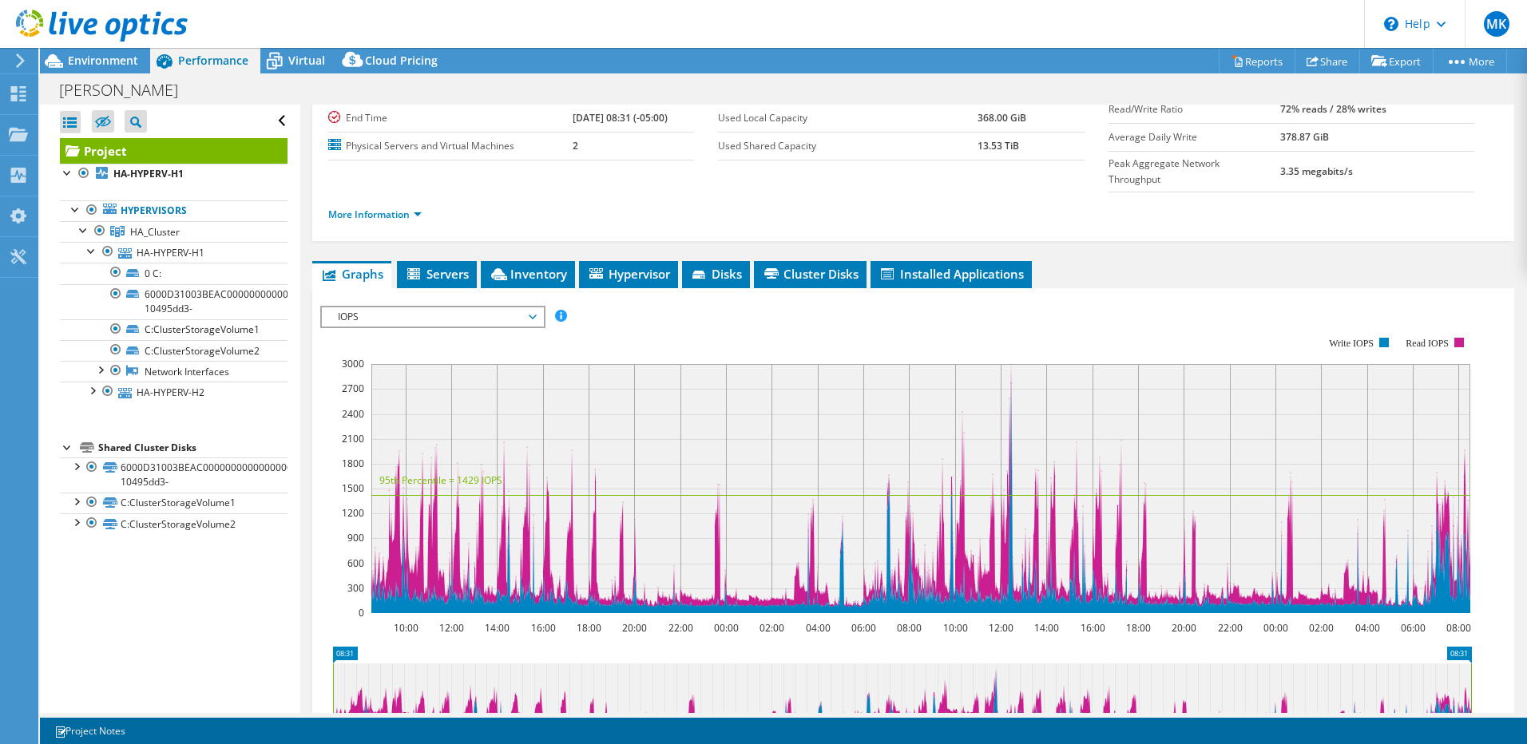
click at [532, 307] on span "IOPS" at bounding box center [432, 316] width 205 height 19
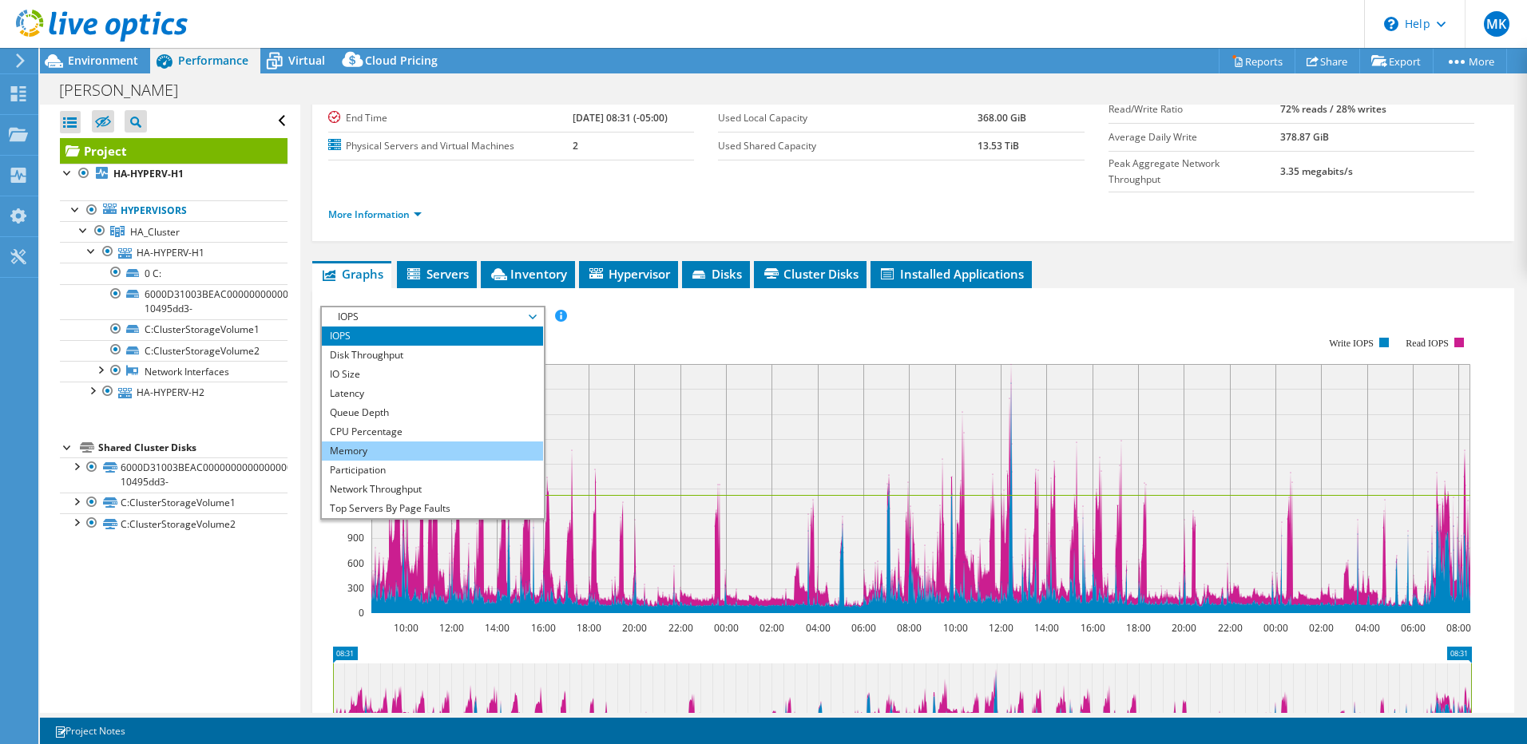
click at [374, 442] on li "Memory" at bounding box center [432, 451] width 221 height 19
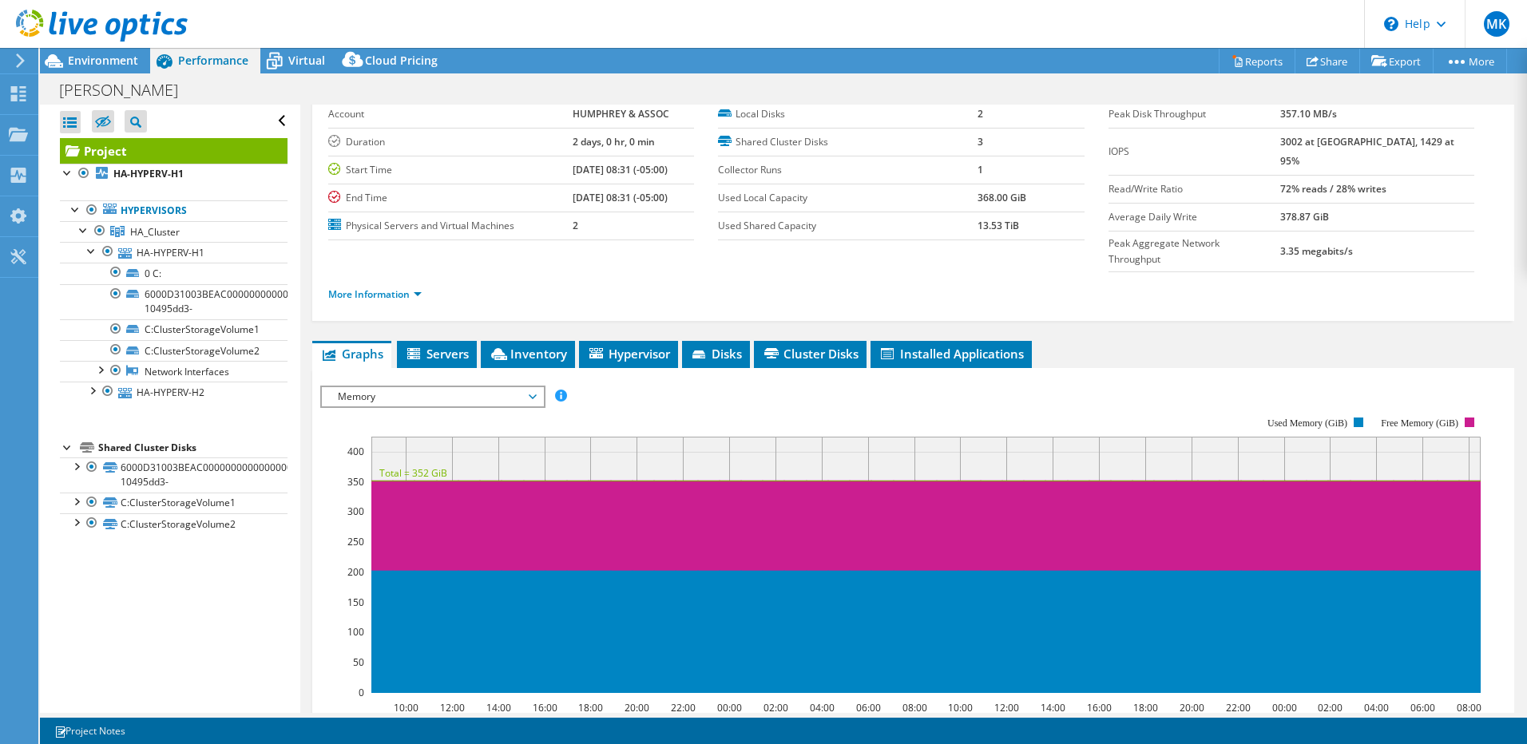
scroll to position [0, 0]
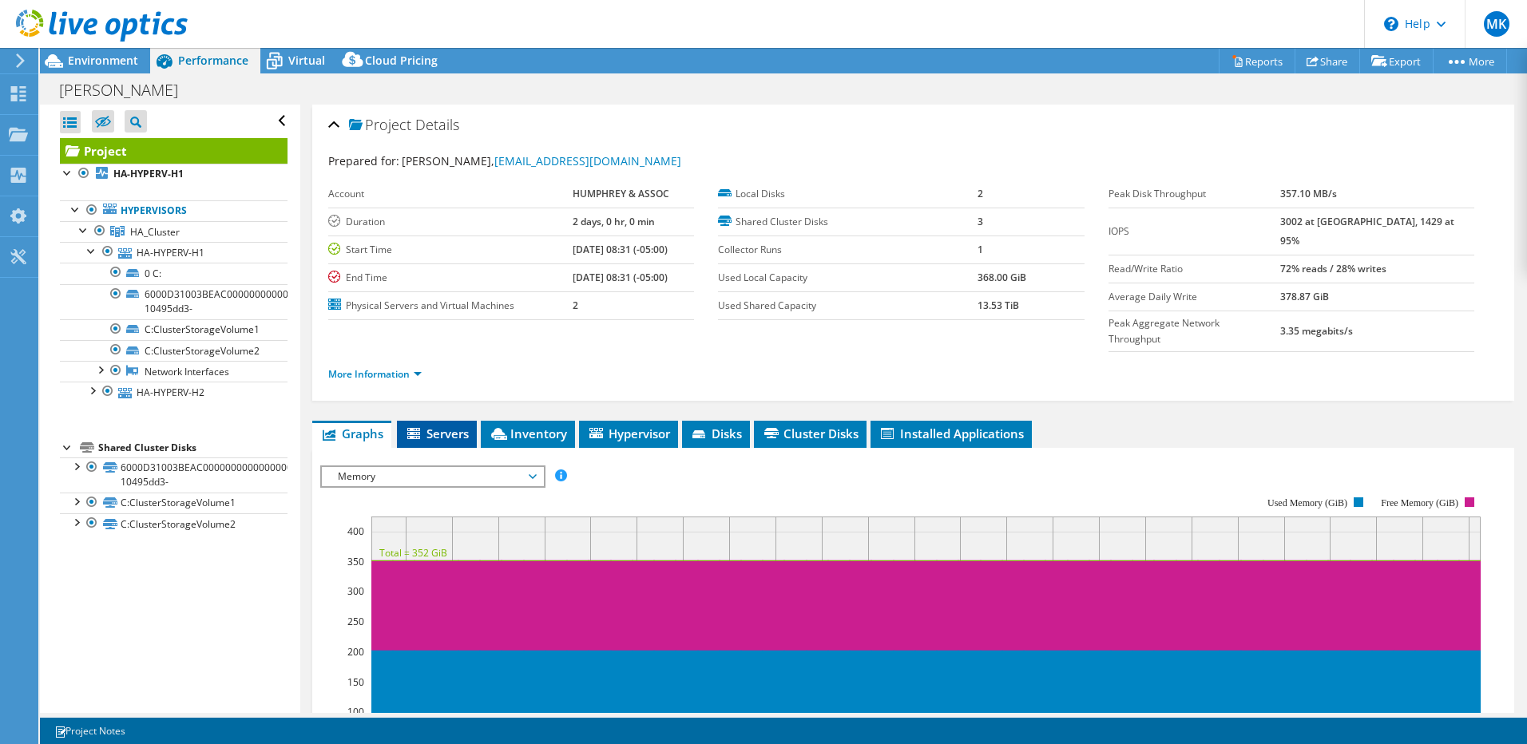
click at [451, 426] on span "Servers" at bounding box center [437, 434] width 64 height 16
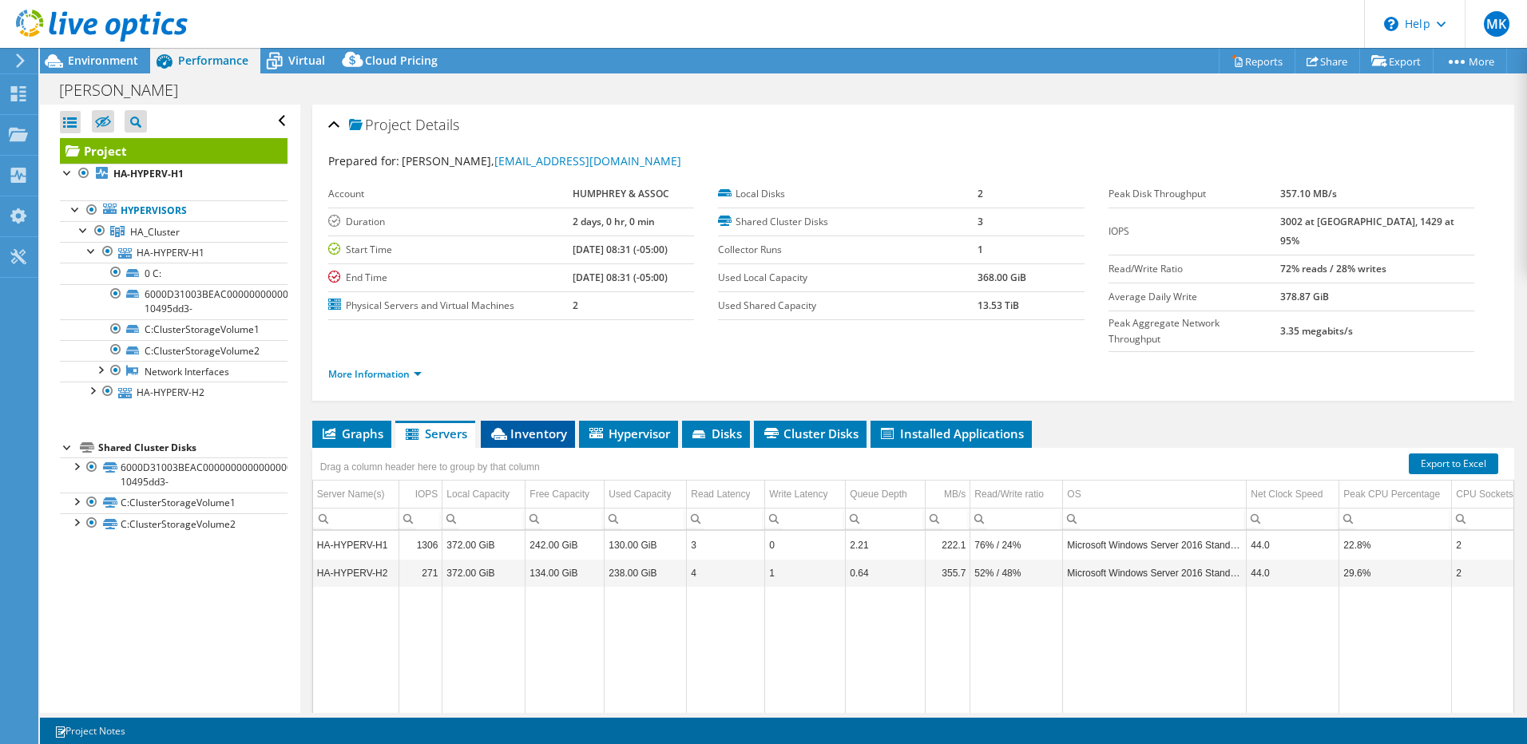
click at [542, 426] on span "Inventory" at bounding box center [528, 434] width 78 height 16
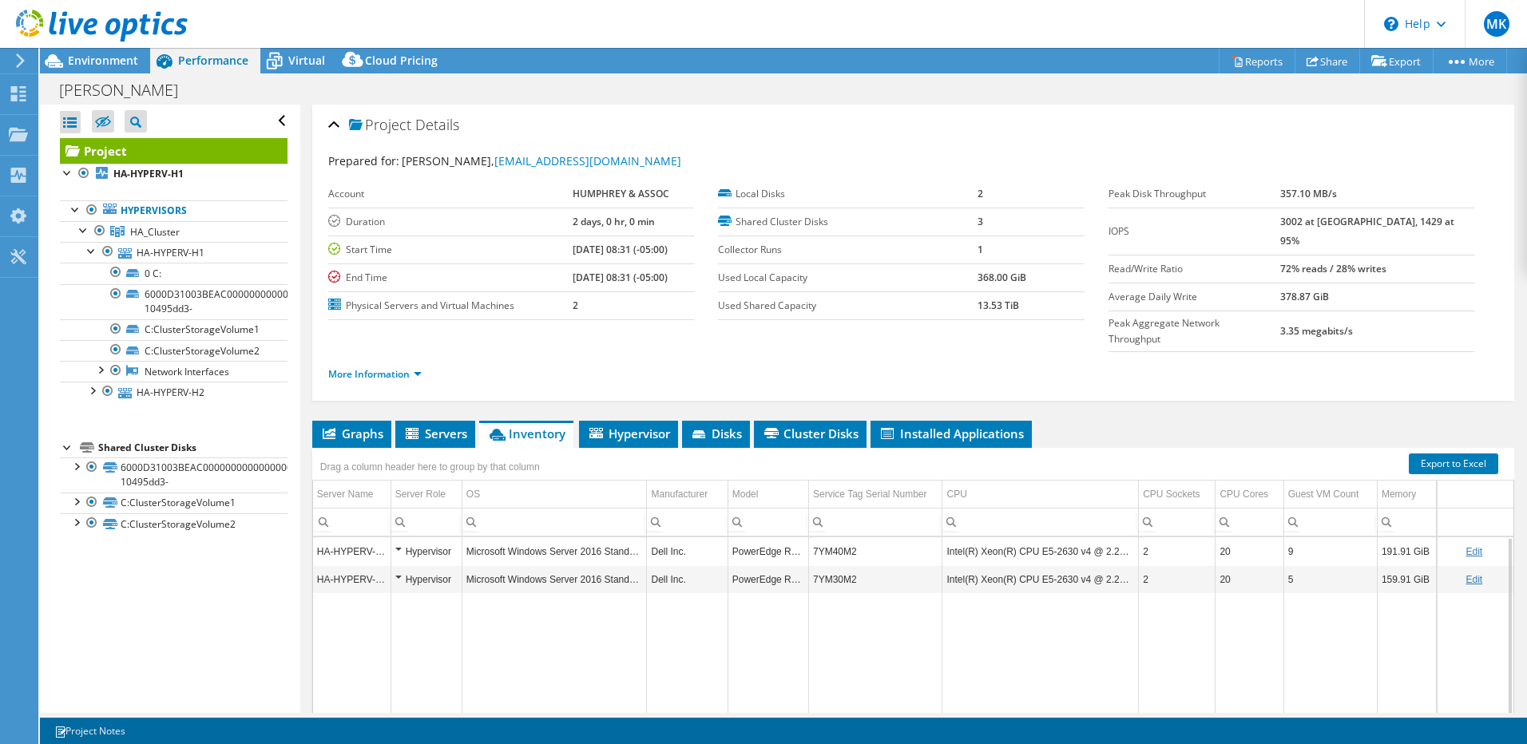
click at [398, 542] on div "Hypervisor" at bounding box center [426, 551] width 62 height 19
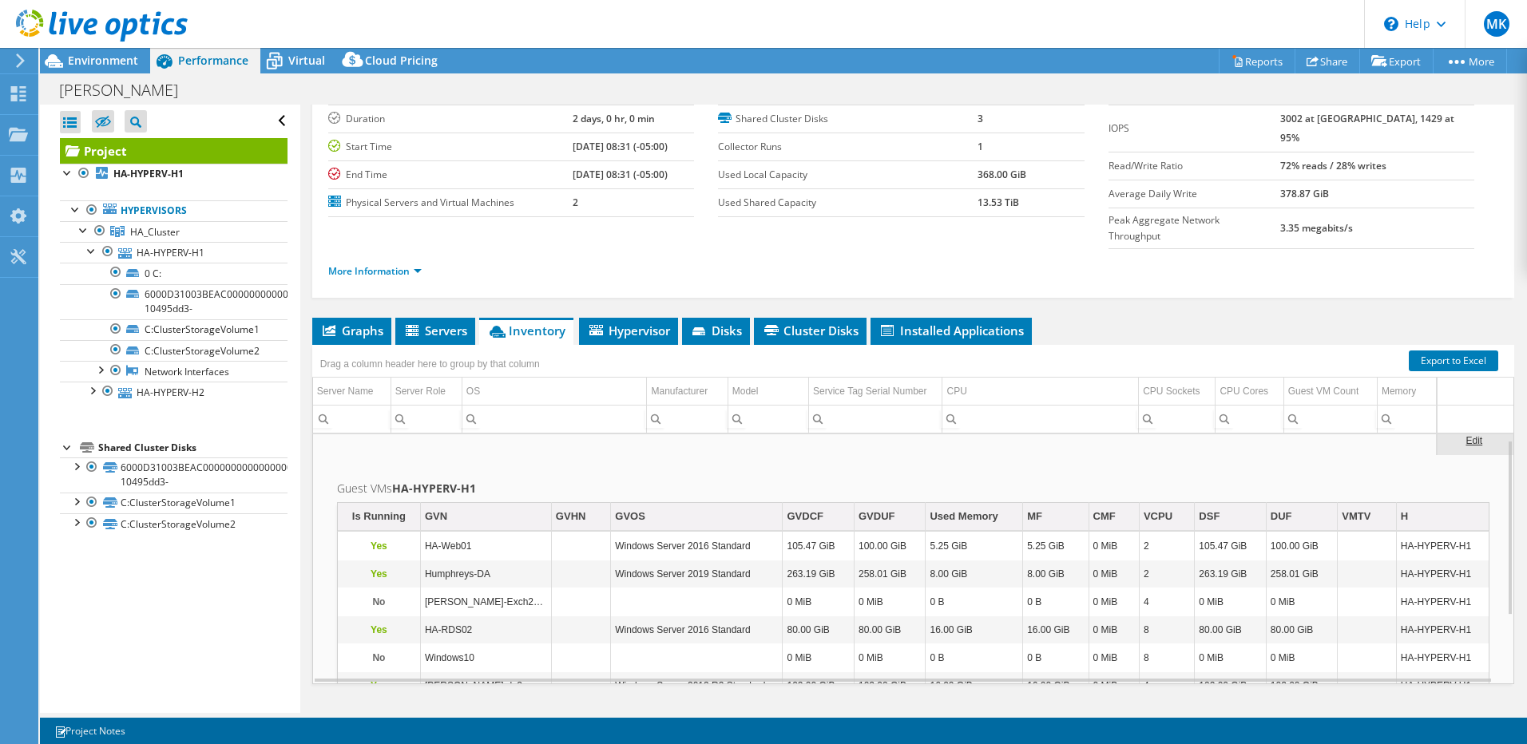
scroll to position [8, 0]
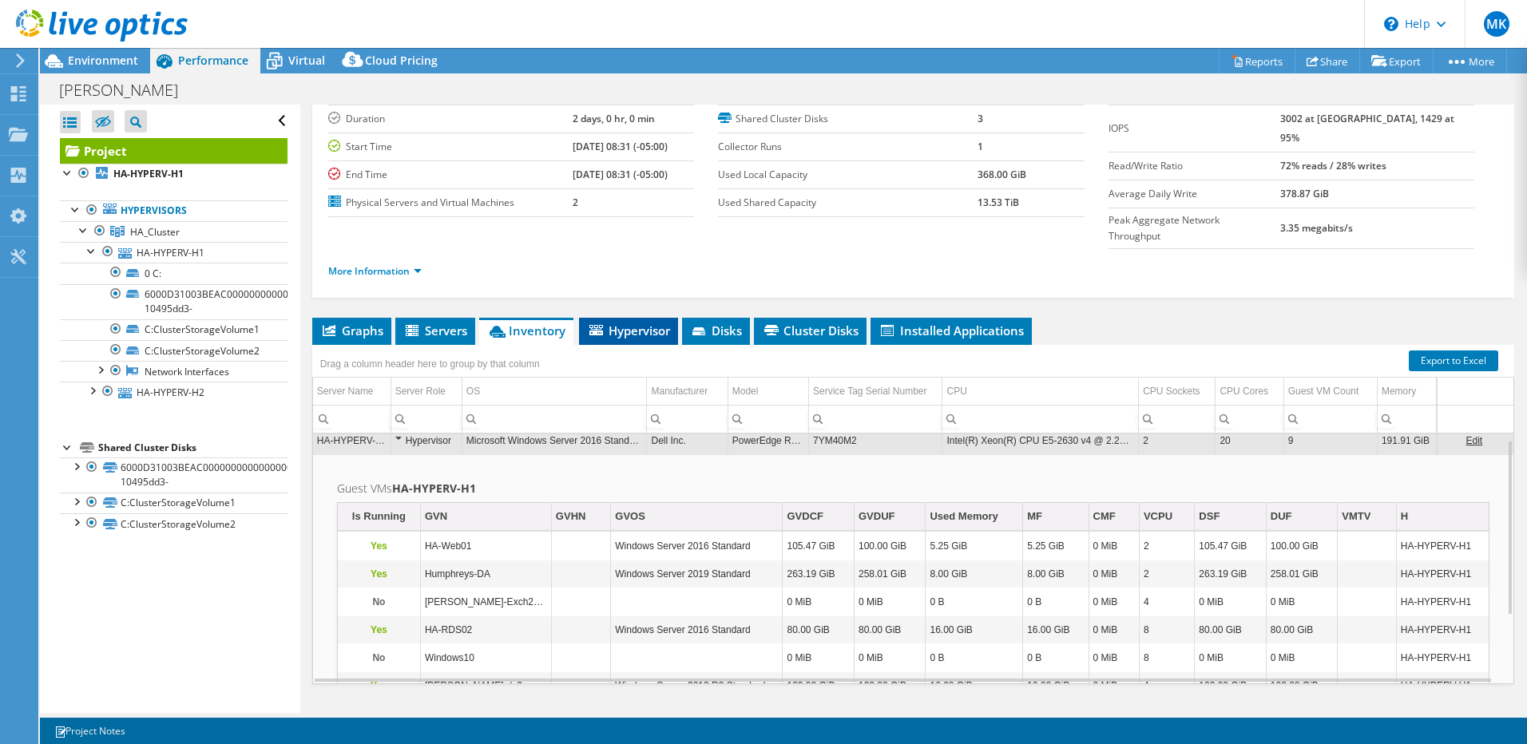
click at [632, 323] on span "Hypervisor" at bounding box center [628, 331] width 83 height 16
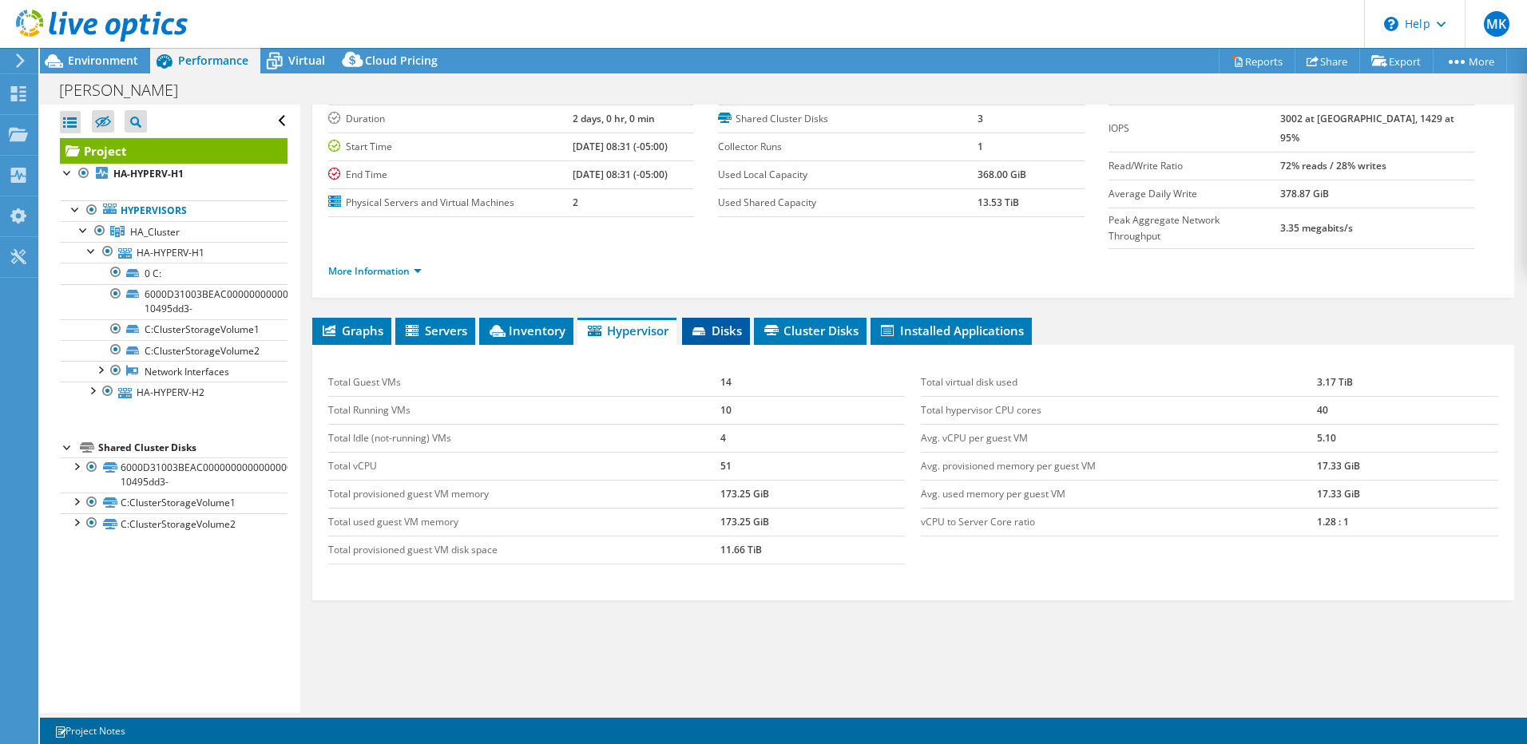
click at [730, 323] on span "Disks" at bounding box center [716, 331] width 52 height 16
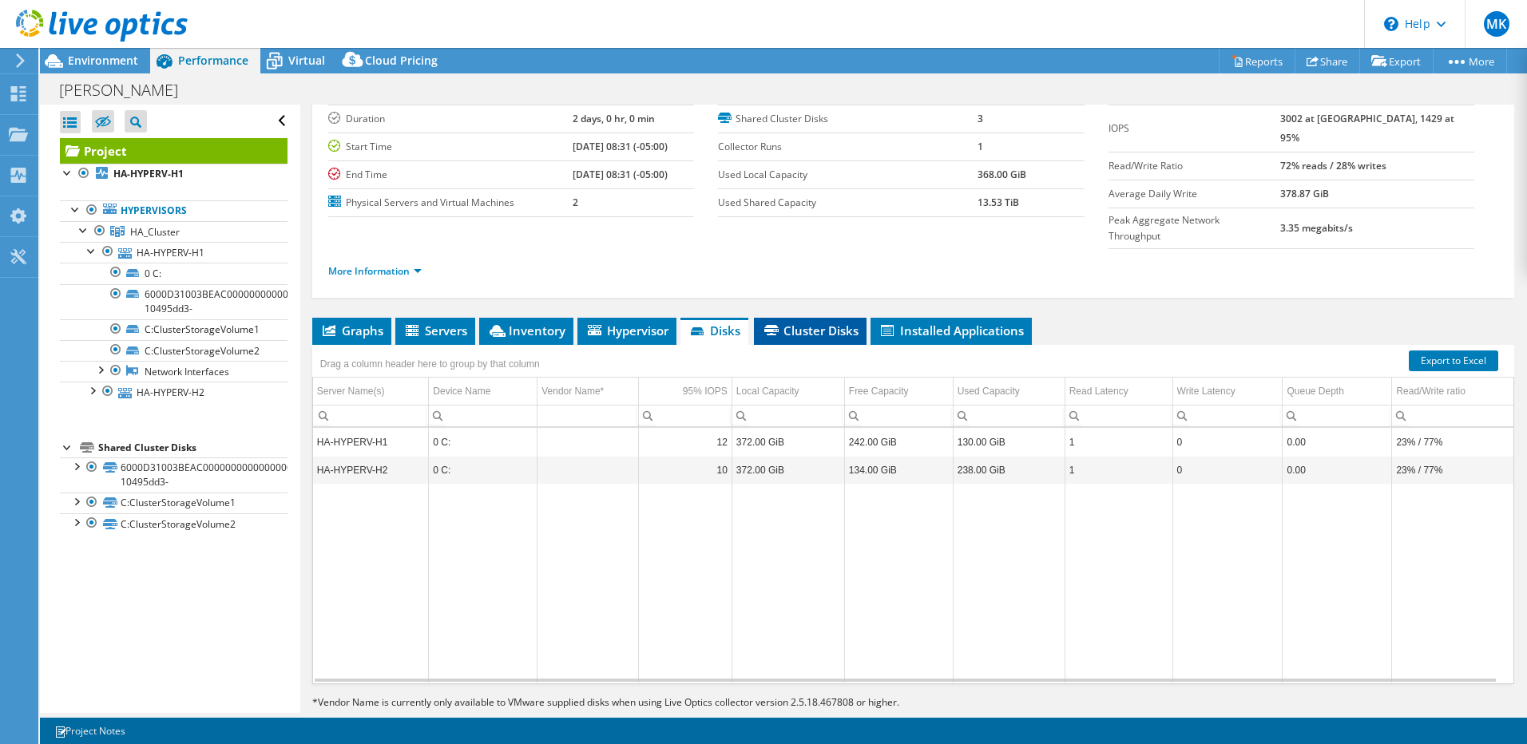
click at [812, 323] on span "Cluster Disks" at bounding box center [810, 331] width 97 height 16
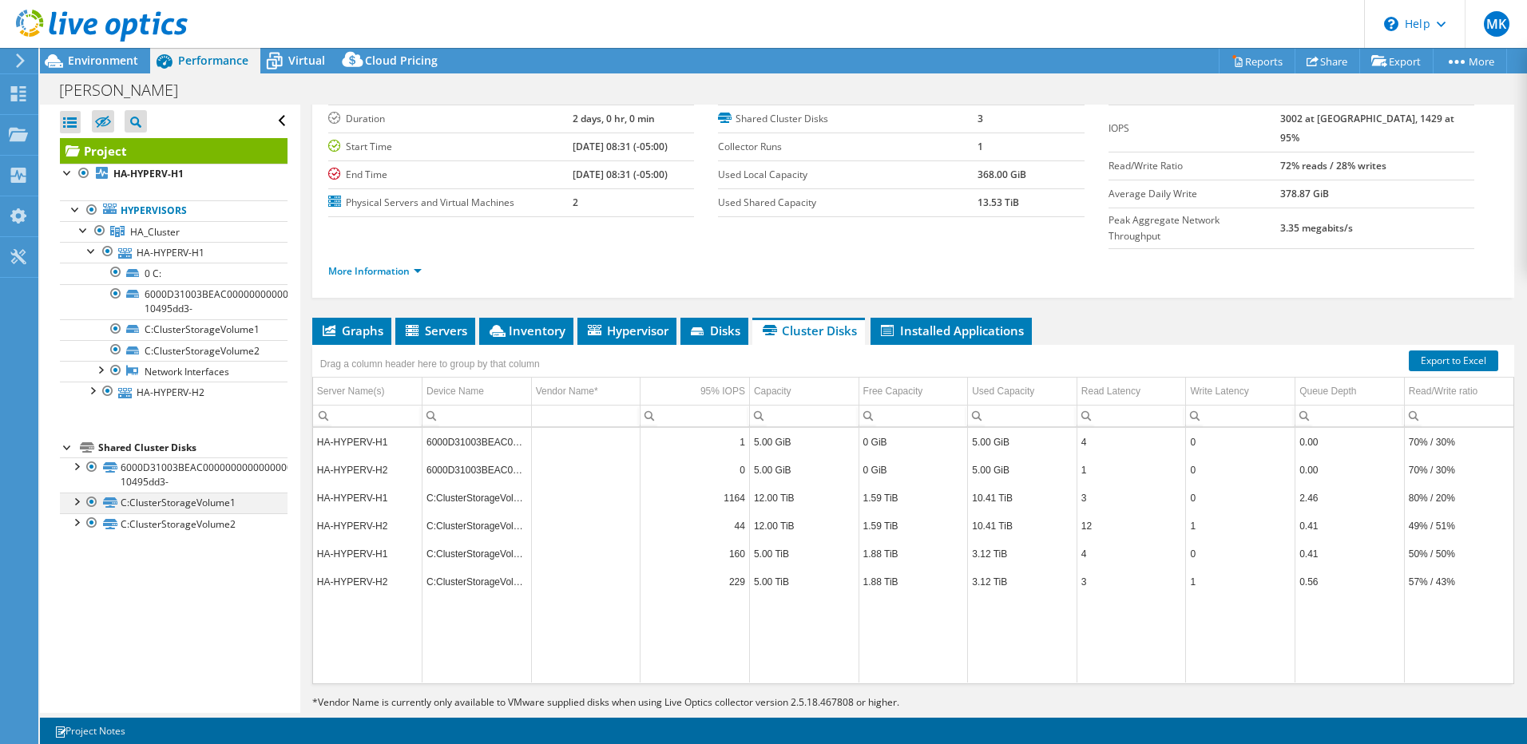
click at [77, 501] on div at bounding box center [76, 501] width 16 height 16
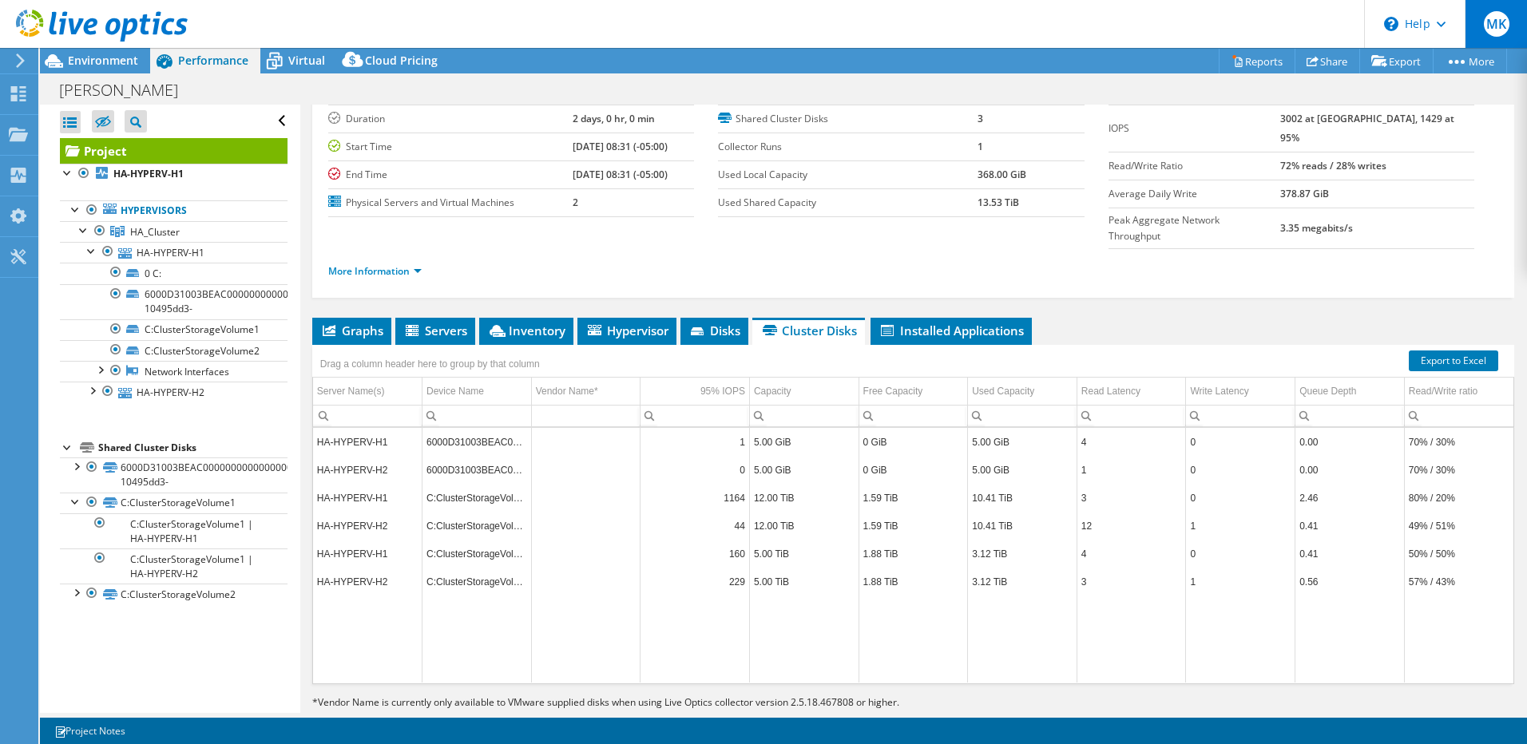
click at [1507, 28] on span "MK" at bounding box center [1497, 24] width 26 height 26
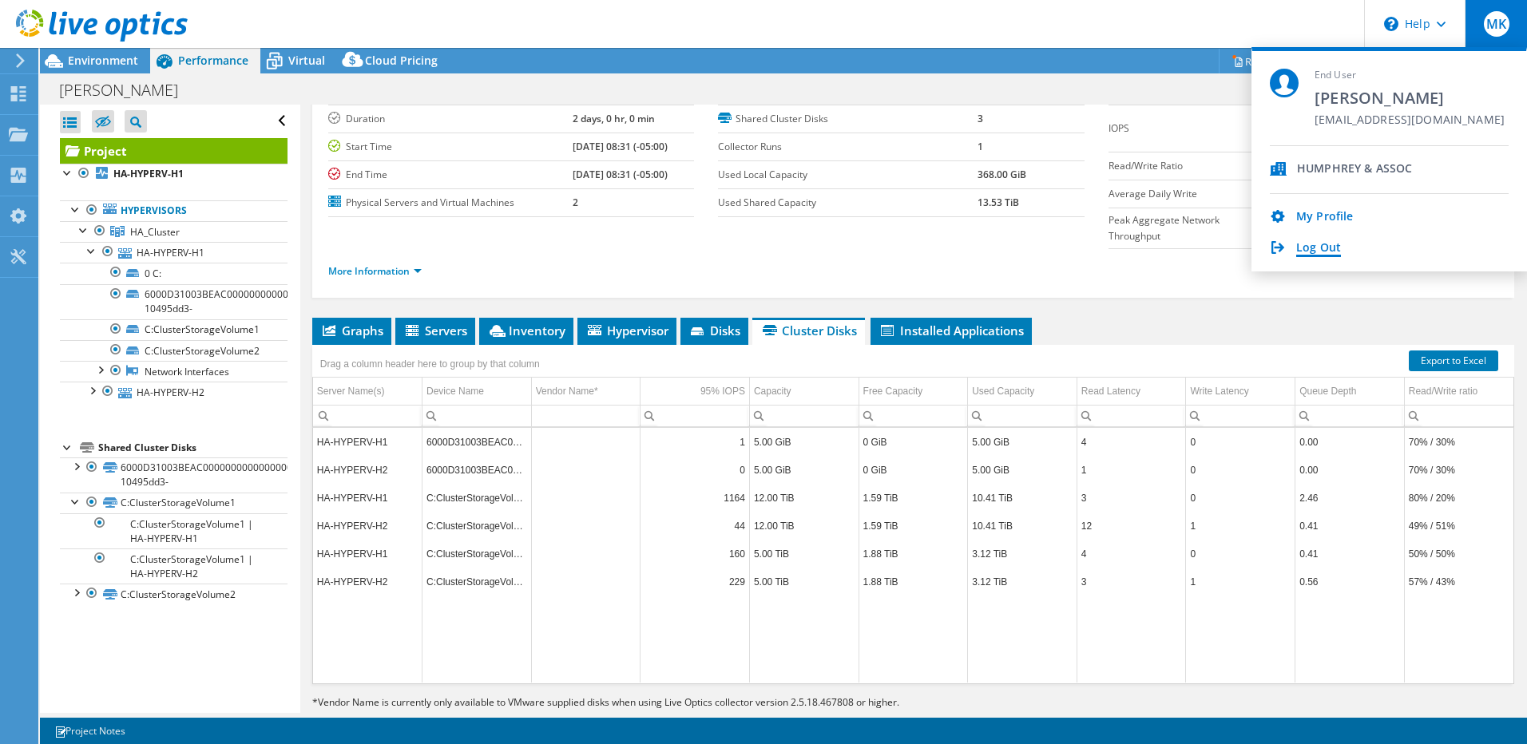
click at [1313, 248] on link "Log Out" at bounding box center [1318, 248] width 45 height 15
